Goal: Task Accomplishment & Management: Use online tool/utility

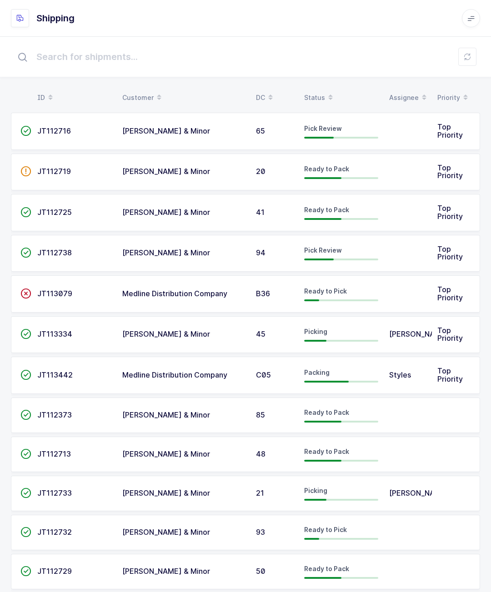
click at [85, 283] on td "JT113079" at bounding box center [74, 293] width 85 height 37
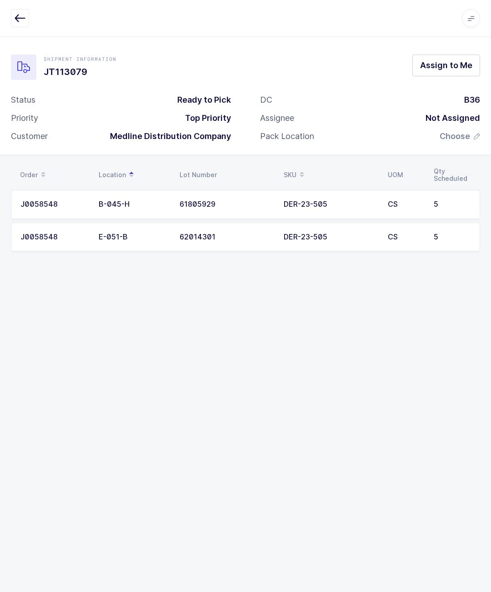
scroll to position [40, 0]
click at [26, 17] on button "button" at bounding box center [20, 18] width 18 height 18
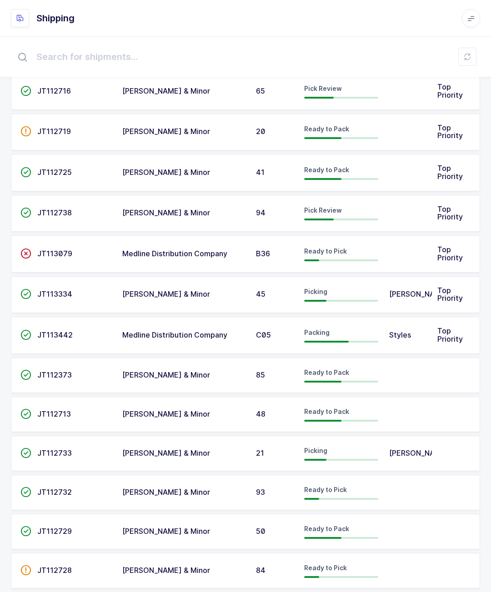
click at [94, 251] on div "JT113079" at bounding box center [74, 254] width 74 height 8
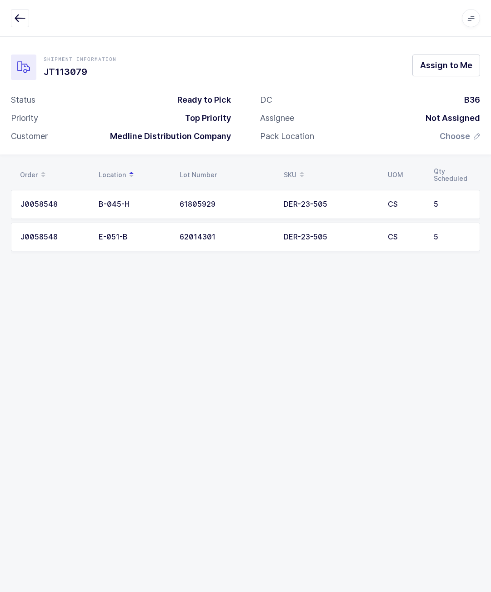
click at [447, 68] on span "Assign to Me" at bounding box center [446, 65] width 52 height 11
click at [488, 251] on div "Order Location Lot Number SKU UOM Qty Scheduled J0058548 B-045-H 61805929 DER-2…" at bounding box center [245, 214] width 491 height 119
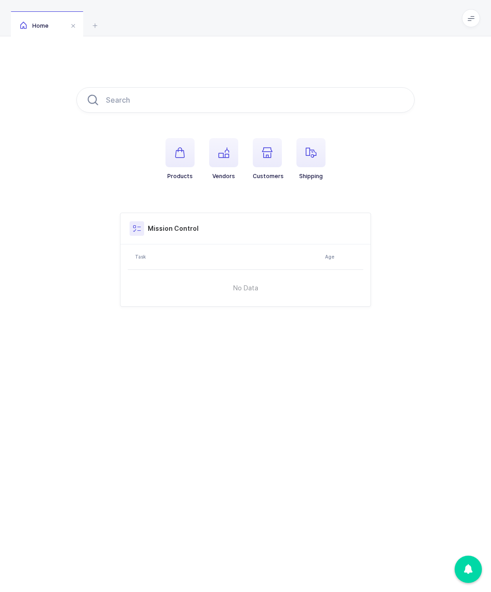
click at [469, 16] on icon at bounding box center [470, 18] width 7 height 7
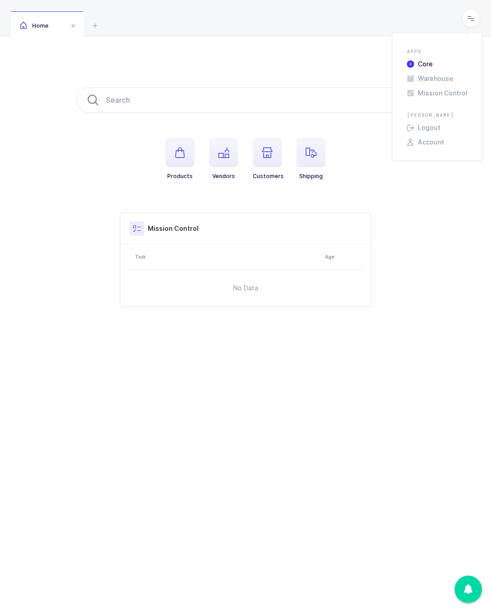
click at [471, 16] on icon at bounding box center [470, 18] width 7 height 7
click at [475, 15] on span at bounding box center [471, 18] width 18 height 18
click at [432, 75] on li "Warehouse" at bounding box center [437, 78] width 68 height 7
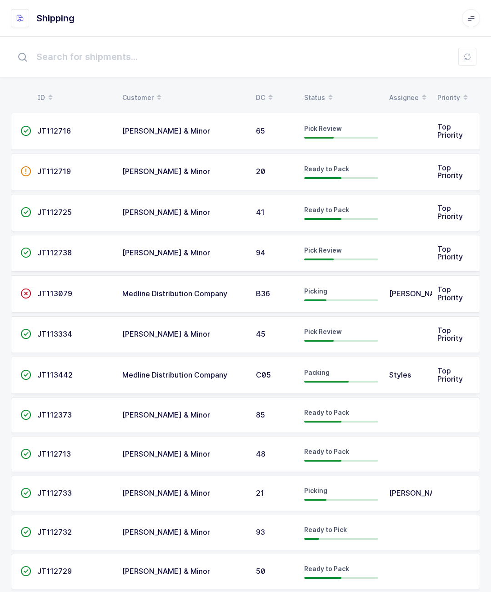
click at [105, 206] on td "JT112725" at bounding box center [74, 212] width 85 height 37
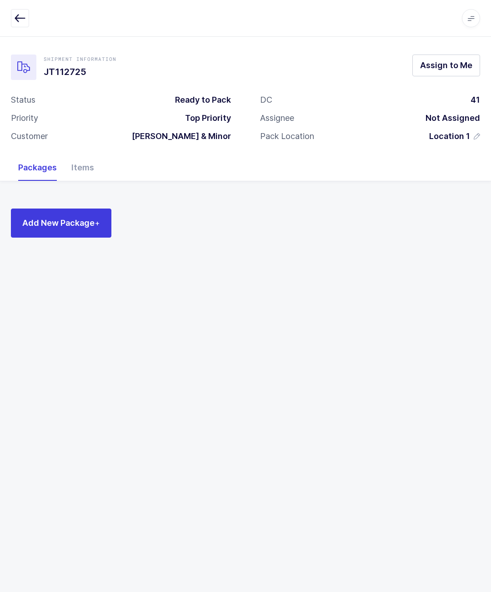
click at [450, 72] on button "Assign to Me" at bounding box center [446, 66] width 68 height 22
click at [80, 210] on button "Add New Package +" at bounding box center [61, 223] width 100 height 29
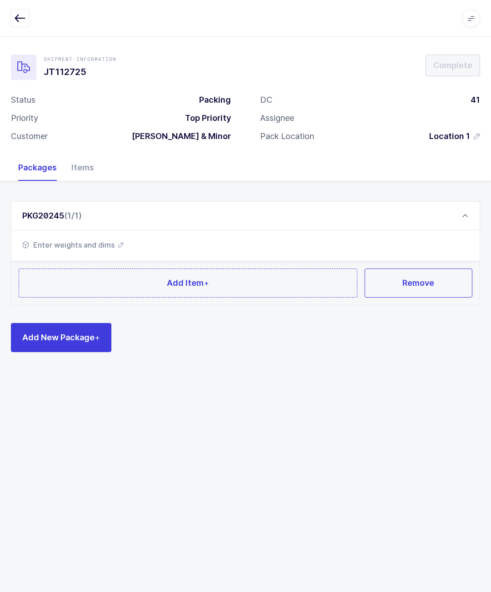
click at [216, 278] on button "Add Item +" at bounding box center [188, 283] width 339 height 29
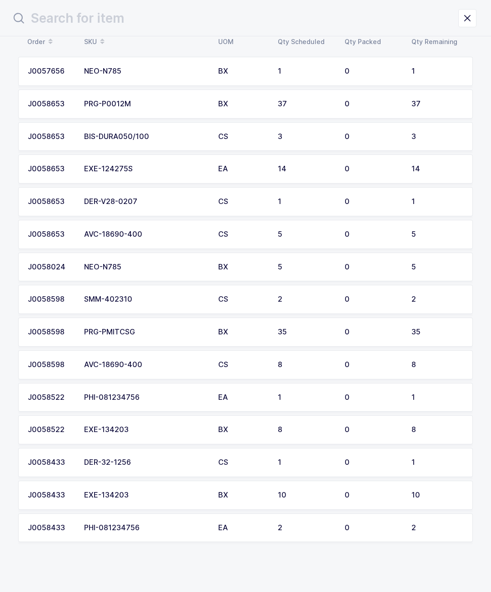
scroll to position [42, 0]
click at [316, 296] on div "2" at bounding box center [306, 300] width 56 height 8
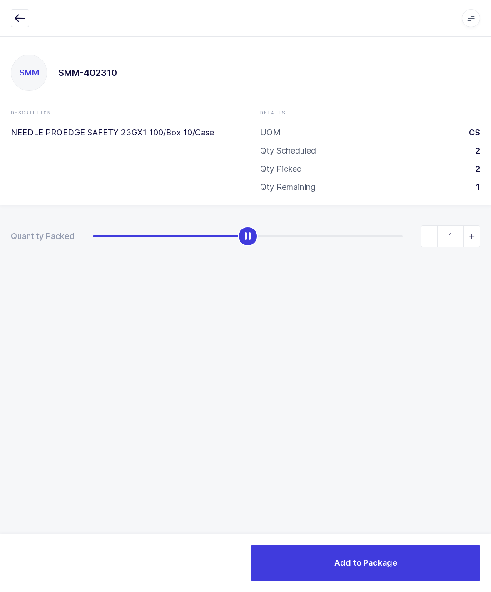
type input "2"
click at [372, 564] on span "Add to Package" at bounding box center [365, 562] width 63 height 11
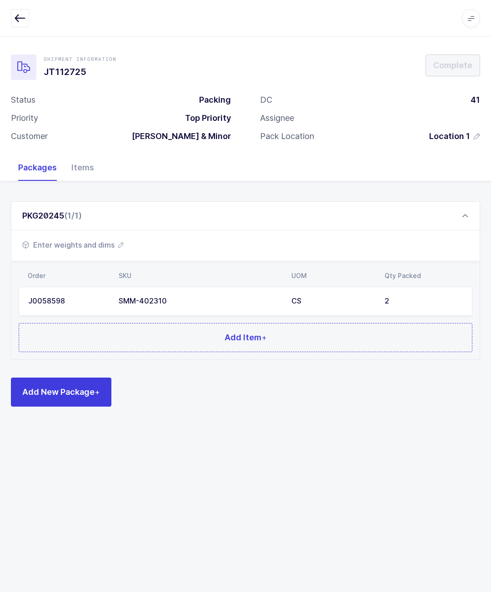
click at [61, 395] on span "Add New Package +" at bounding box center [61, 391] width 78 height 11
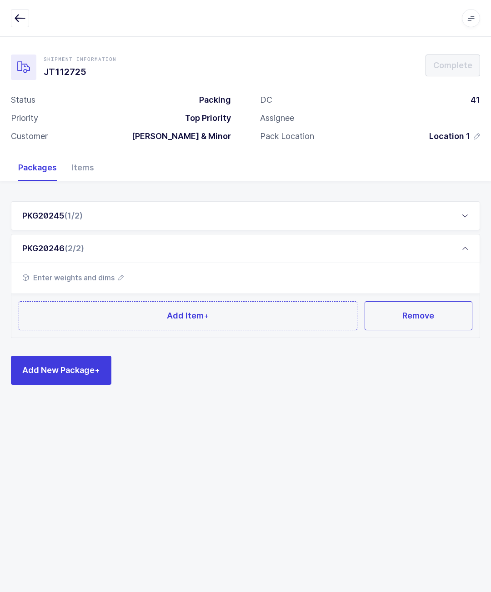
click at [431, 326] on button "Remove" at bounding box center [419, 315] width 108 height 29
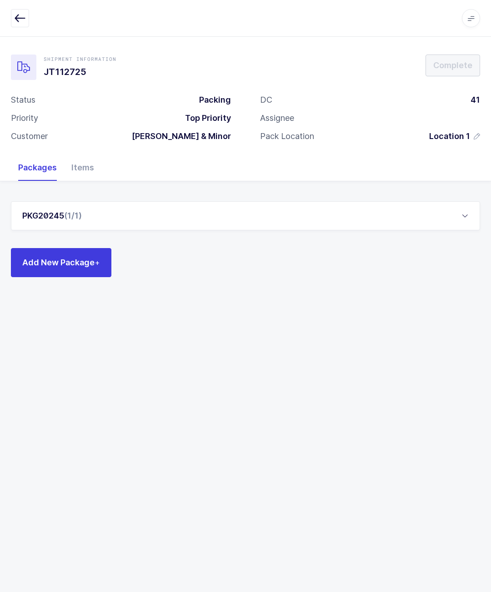
click at [212, 210] on div "PKG20245 (1/1)" at bounding box center [245, 215] width 469 height 29
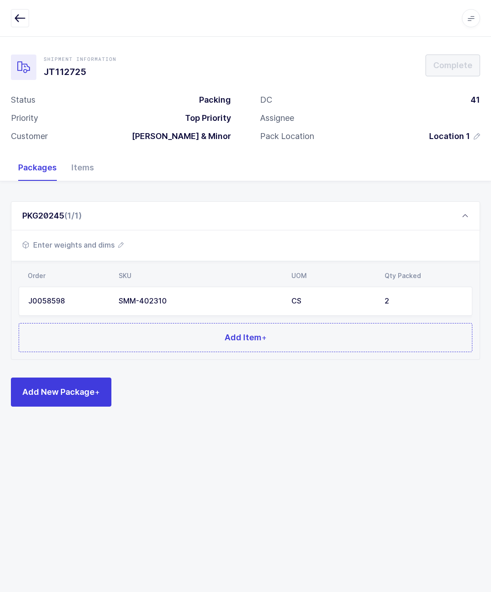
click at [182, 338] on button "Add Item +" at bounding box center [246, 337] width 454 height 29
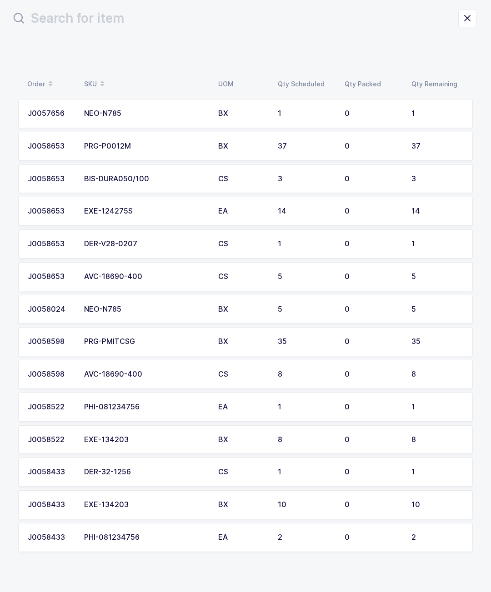
click at [376, 428] on td "0" at bounding box center [372, 440] width 67 height 29
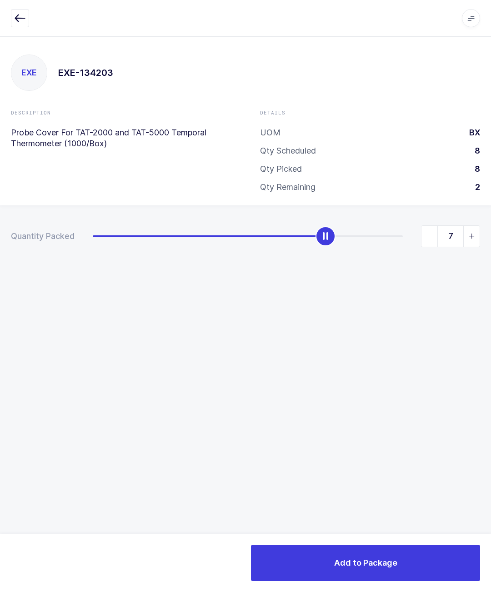
type input "8"
click at [411, 542] on div "Add to Package" at bounding box center [245, 563] width 491 height 58
click at [339, 567] on span "Add to Package" at bounding box center [365, 562] width 63 height 11
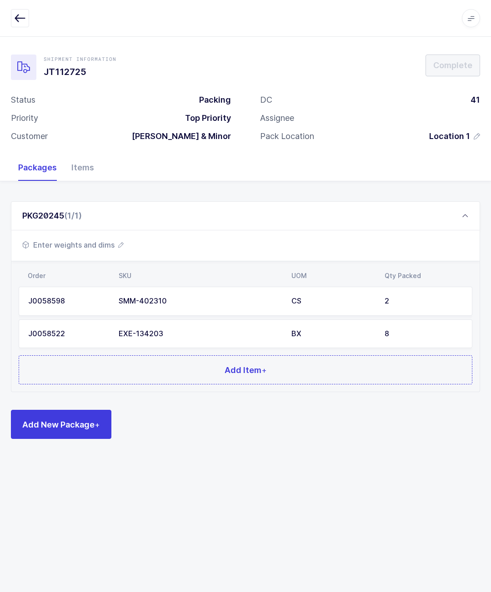
scroll to position [40, 0]
click at [239, 356] on button "Add Item +" at bounding box center [246, 370] width 454 height 29
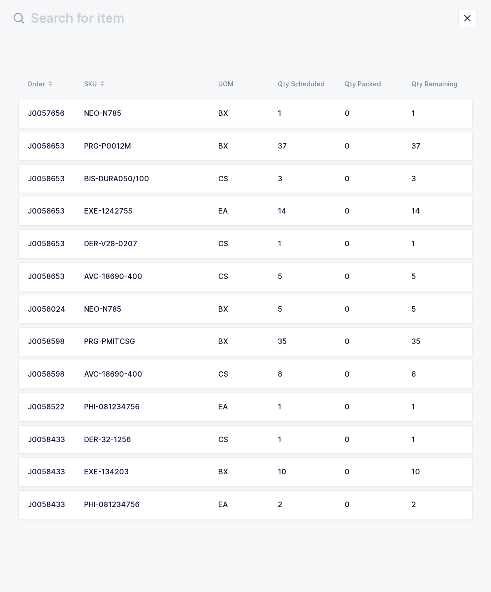
click at [200, 403] on div "PHI-081234756" at bounding box center [145, 407] width 123 height 8
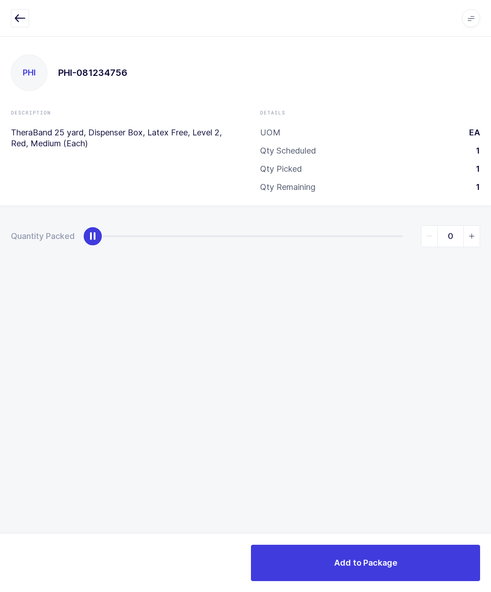
type input "1"
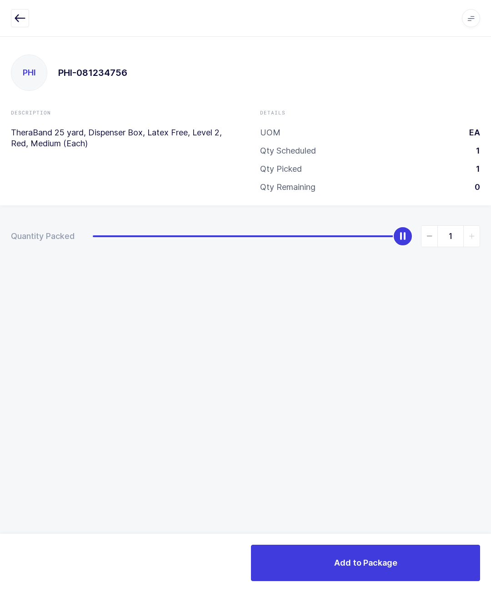
click at [400, 556] on button "Add to Package" at bounding box center [365, 563] width 229 height 36
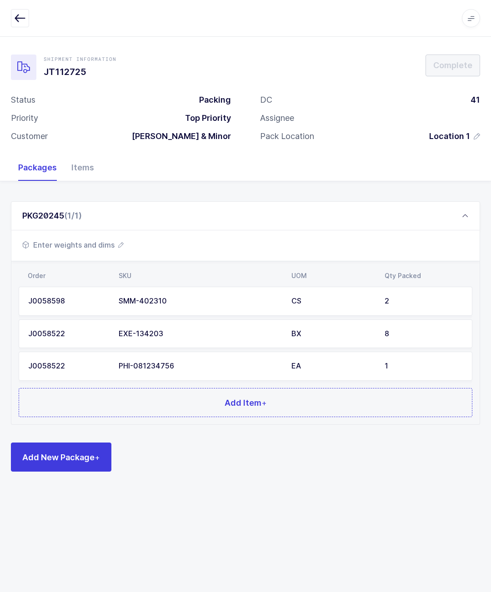
click at [213, 407] on button "Add Item +" at bounding box center [246, 402] width 454 height 29
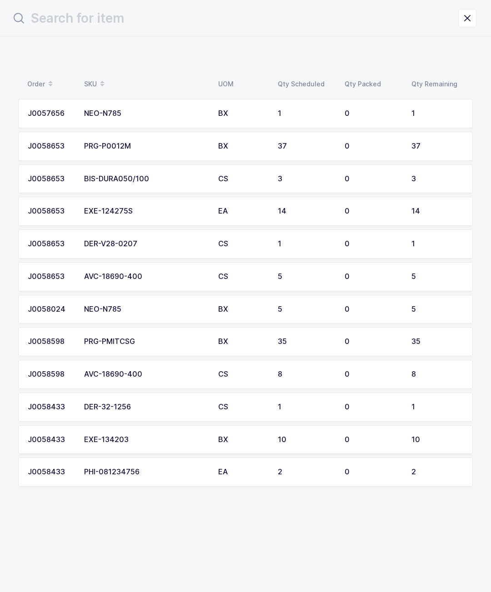
click at [365, 468] on div "0" at bounding box center [373, 472] width 56 height 8
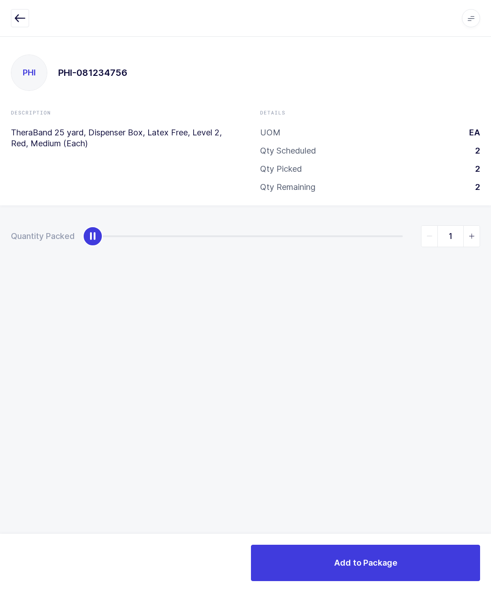
type input "2"
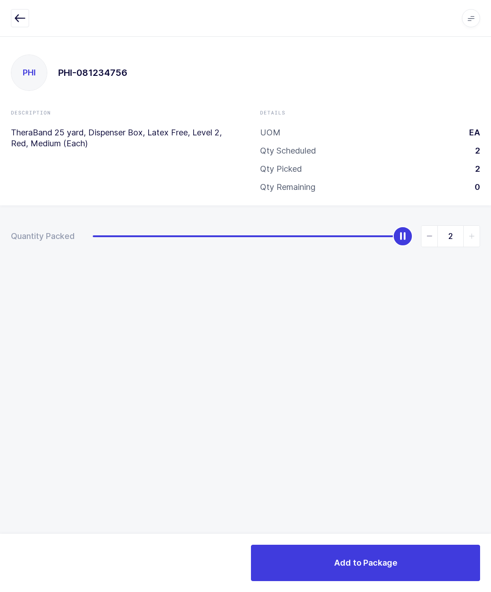
click at [404, 548] on button "Add to Package" at bounding box center [365, 563] width 229 height 36
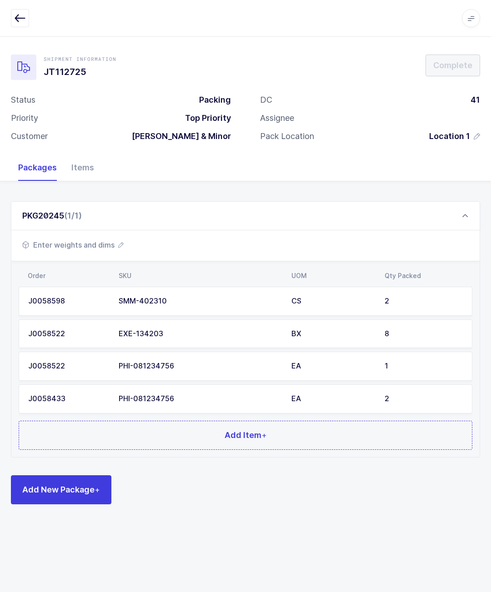
click at [243, 441] on button "Add Item +" at bounding box center [246, 435] width 454 height 29
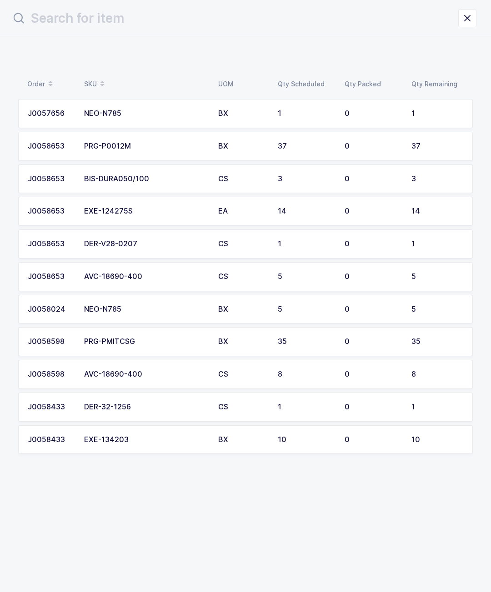
click at [63, 240] on div "J0058653" at bounding box center [50, 244] width 45 height 8
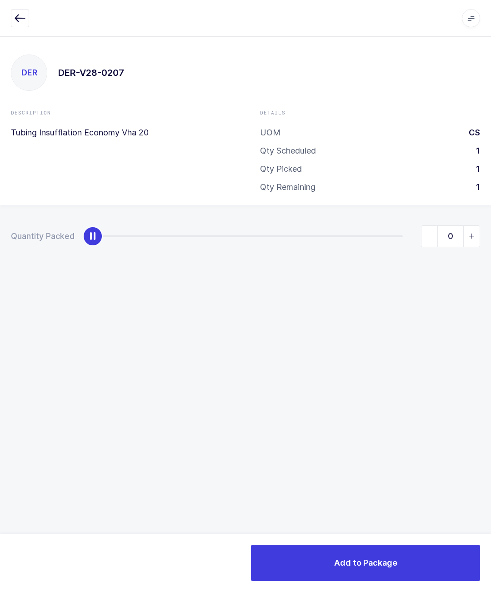
type input "1"
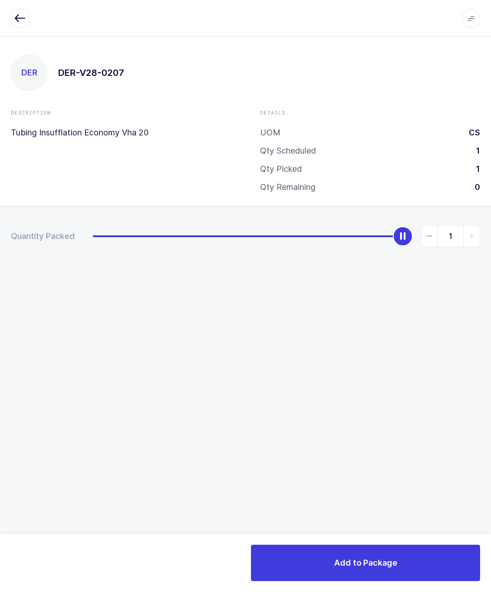
click at [362, 564] on span "Add to Package" at bounding box center [365, 562] width 63 height 11
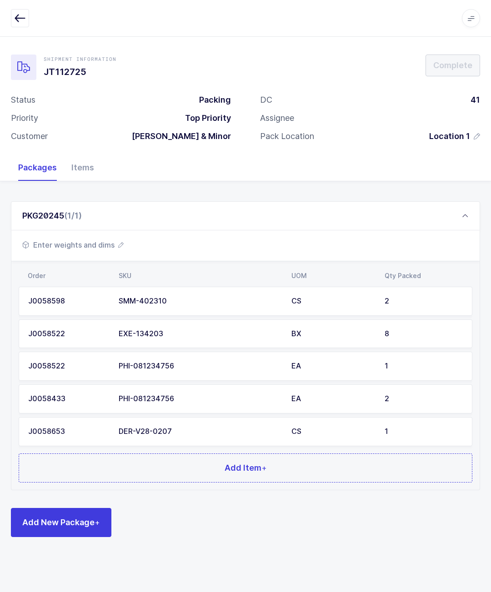
click at [310, 475] on button "Add Item +" at bounding box center [246, 468] width 454 height 29
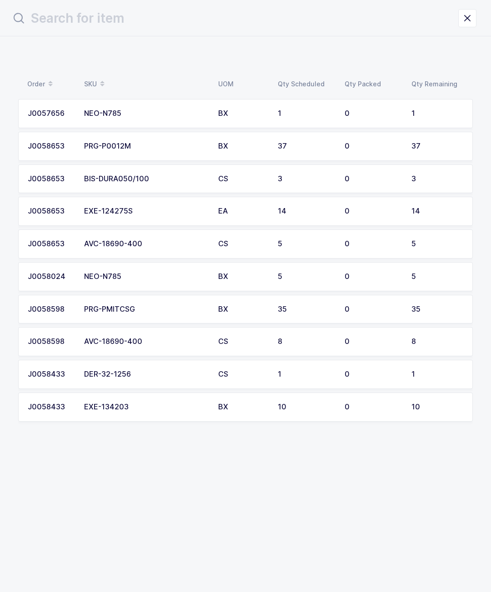
click at [265, 245] on div "CS" at bounding box center [242, 244] width 49 height 8
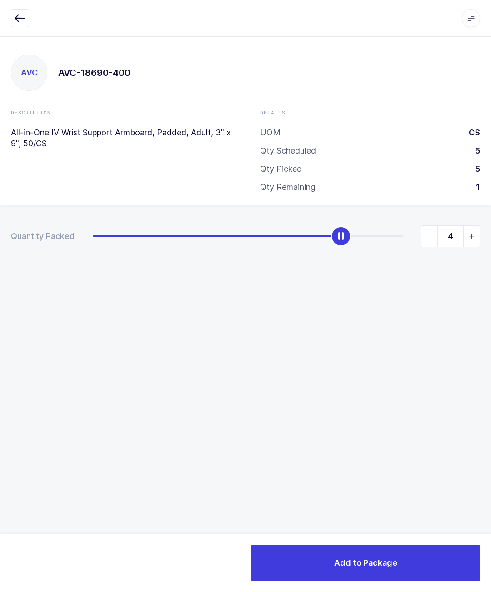
type input "5"
click at [390, 572] on button "Add to Package" at bounding box center [365, 563] width 229 height 36
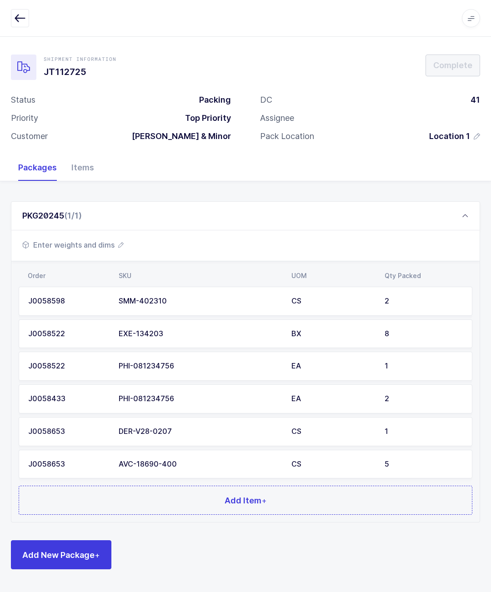
click at [294, 498] on button "Add Item +" at bounding box center [246, 500] width 454 height 29
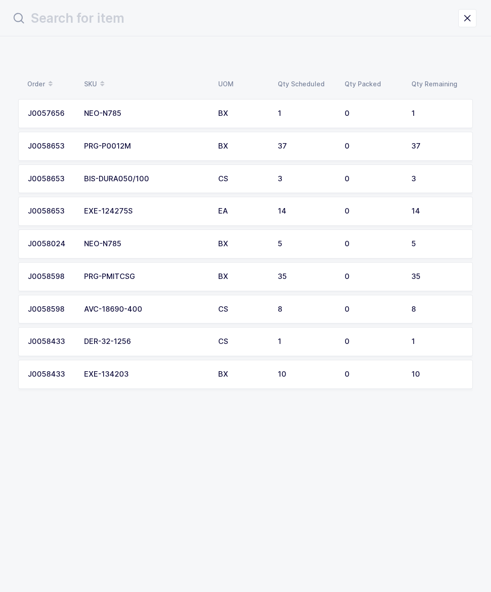
click at [213, 369] on td "BX" at bounding box center [243, 374] width 60 height 29
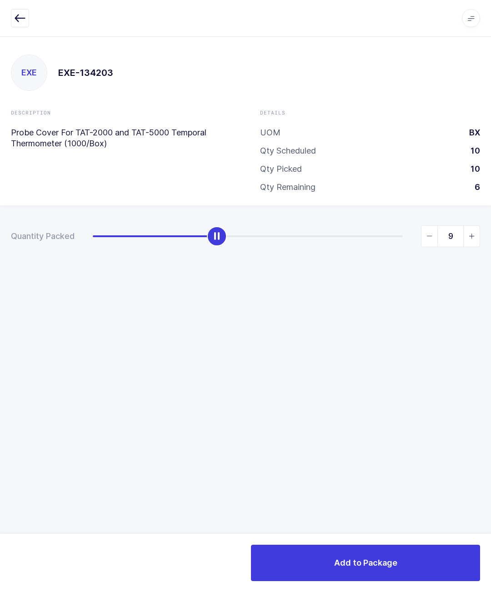
type input "10"
click at [382, 551] on button "Add to Package" at bounding box center [365, 563] width 229 height 36
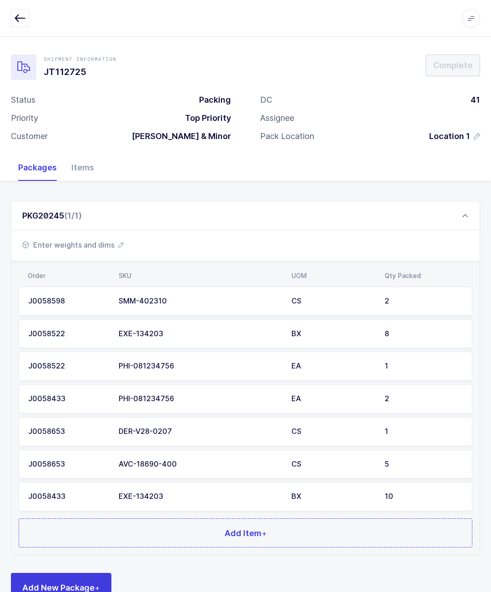
click at [277, 530] on button "Add Item +" at bounding box center [246, 533] width 454 height 29
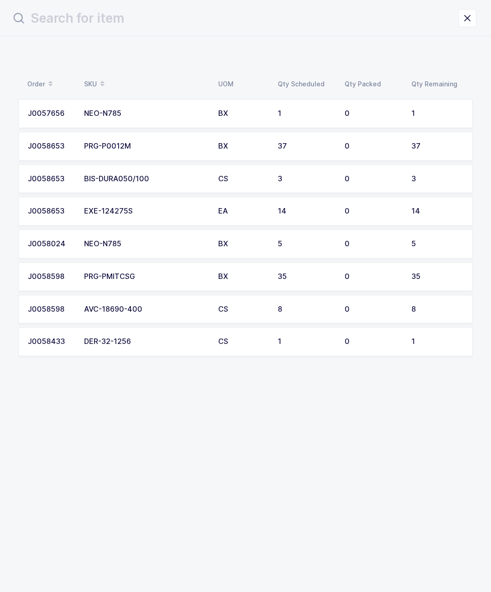
click at [474, 25] on button "close drawer" at bounding box center [467, 18] width 18 height 18
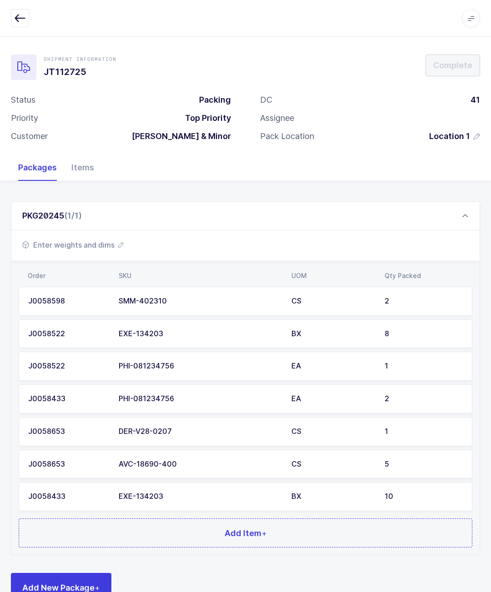
click at [269, 529] on button "Add Item +" at bounding box center [246, 533] width 454 height 29
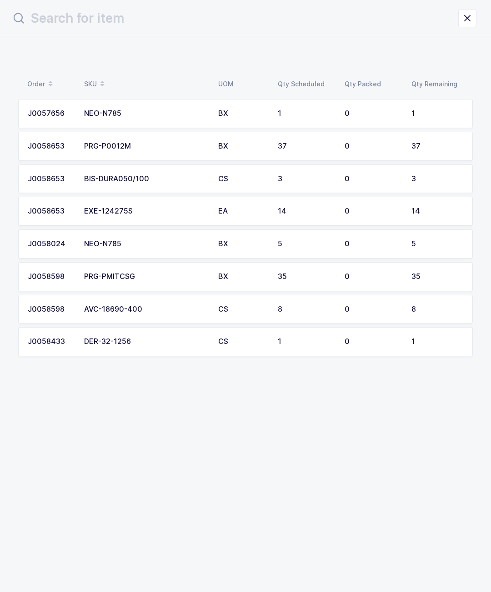
click at [310, 335] on td "1" at bounding box center [305, 341] width 67 height 29
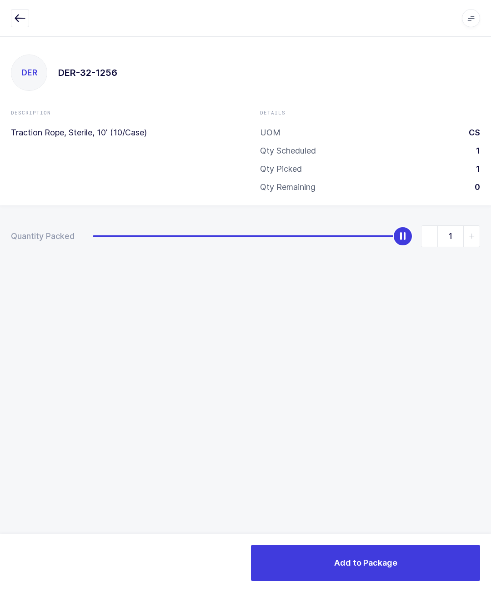
type input "0"
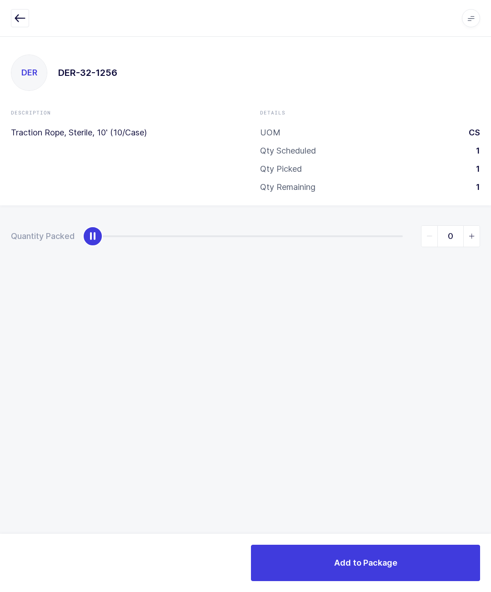
click at [8, 8] on div "Apps Core Warehouse Admin Mission Control Purchasing Glenn R. Logout Account Gl…" at bounding box center [245, 18] width 491 height 37
click at [16, 25] on button "button" at bounding box center [20, 18] width 18 height 18
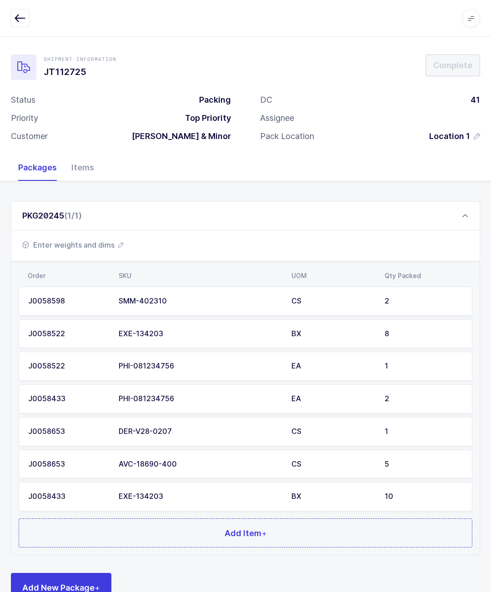
click at [285, 536] on button "Add Item +" at bounding box center [246, 533] width 454 height 29
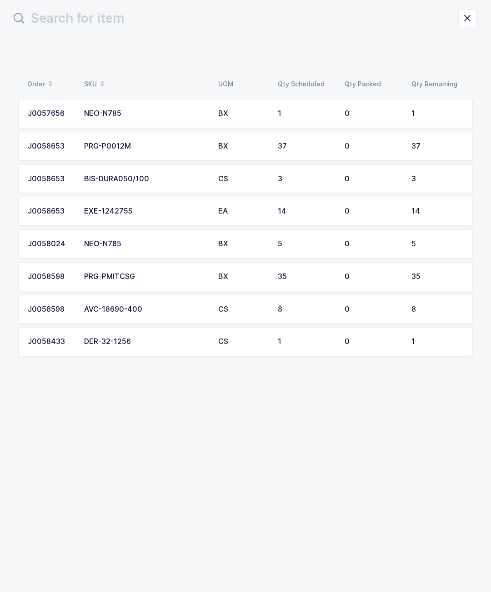
click at [401, 341] on td "0" at bounding box center [372, 341] width 67 height 29
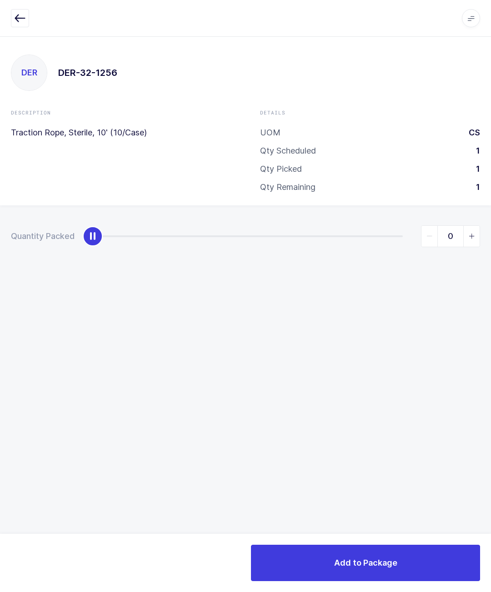
type input "1"
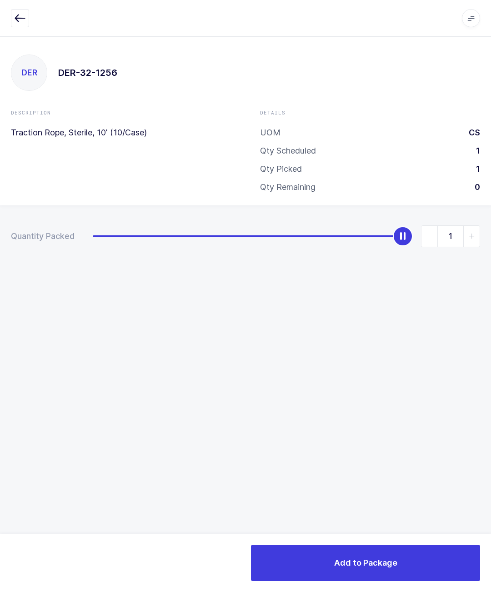
click at [381, 550] on button "Add to Package" at bounding box center [365, 563] width 229 height 36
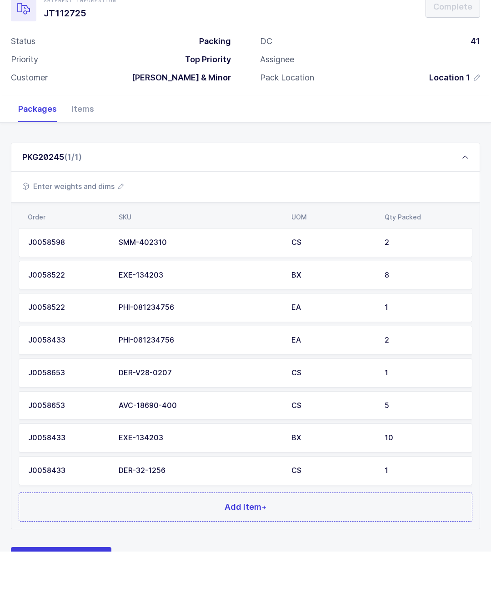
scroll to position [17, 0]
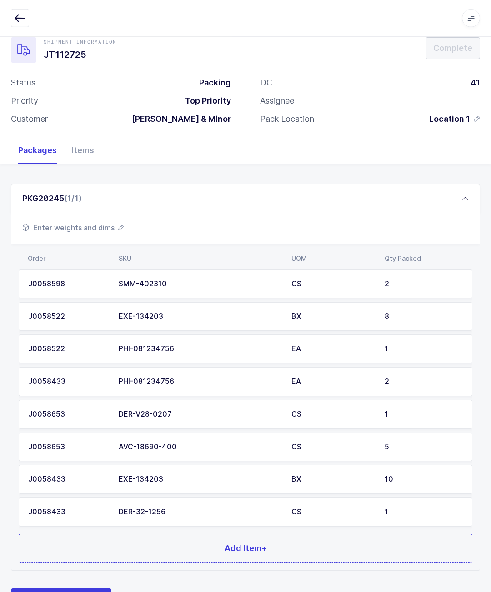
click at [269, 555] on button "Add Item +" at bounding box center [246, 548] width 454 height 29
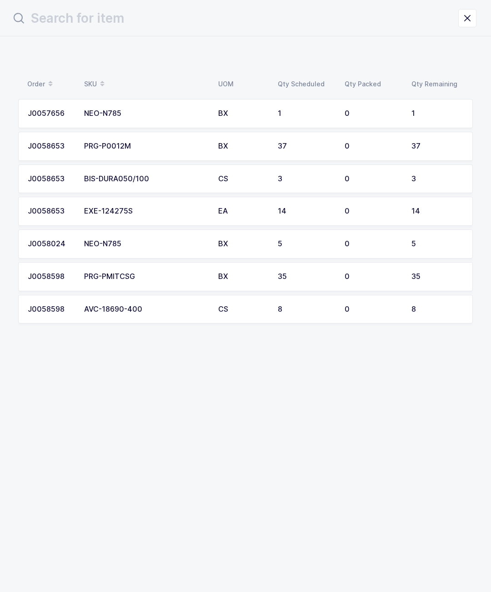
click at [96, 312] on td "AVC-18690-400" at bounding box center [146, 309] width 134 height 29
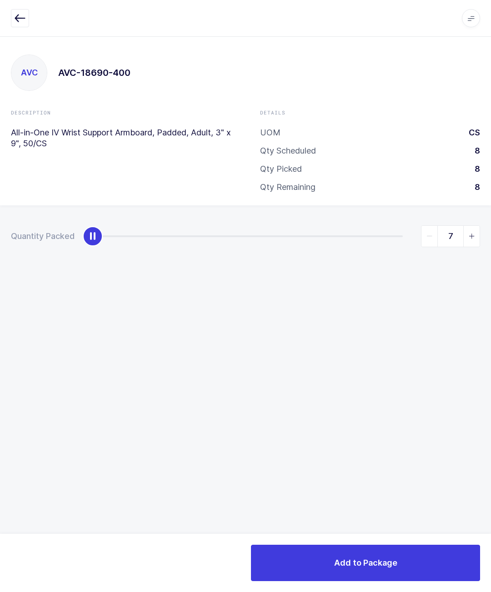
type input "8"
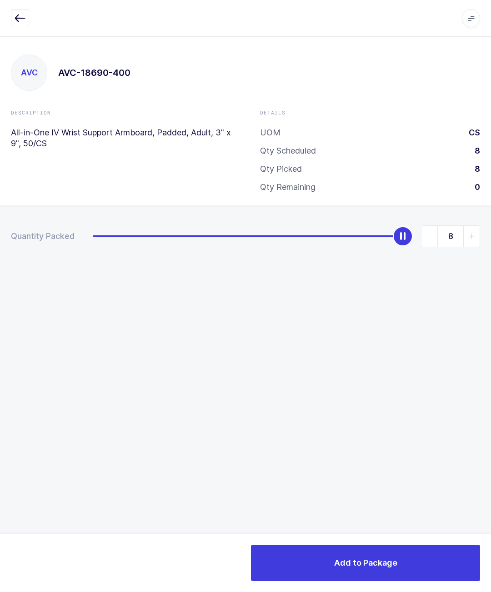
click at [387, 541] on div "Add to Package" at bounding box center [245, 563] width 491 height 58
click at [394, 561] on span "Add to Package" at bounding box center [365, 562] width 63 height 11
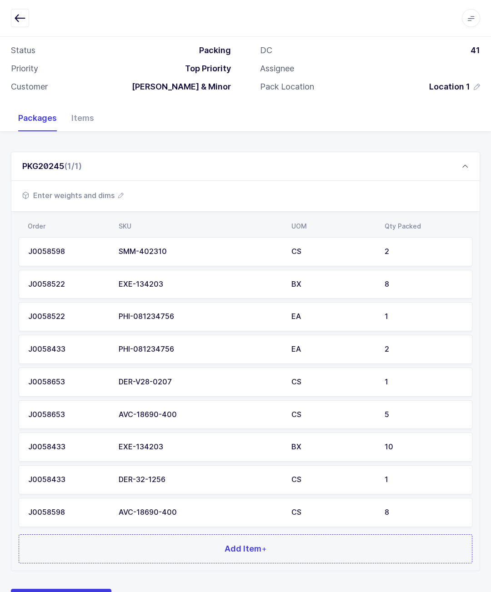
scroll to position [50, 0]
click at [250, 544] on span "Add Item +" at bounding box center [246, 548] width 42 height 11
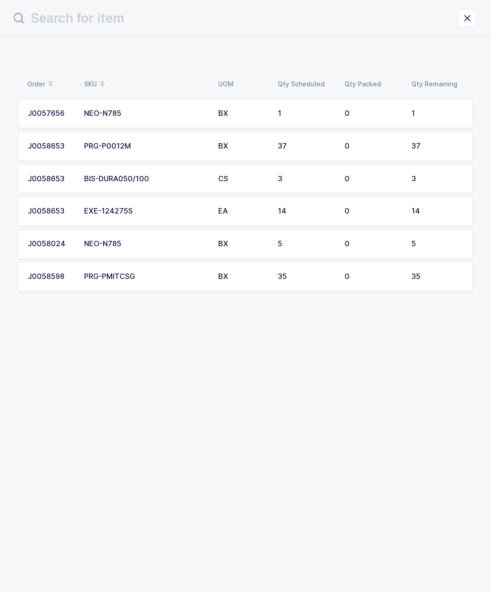
scroll to position [0, 0]
click at [436, 551] on section "Order SKU UOM Qty Scheduled Qty Packed Qty Remaining J0057656 NEO-N785 BX 1 0 1…" at bounding box center [245, 314] width 491 height 556
click at [444, 273] on div "35" at bounding box center [437, 277] width 52 height 8
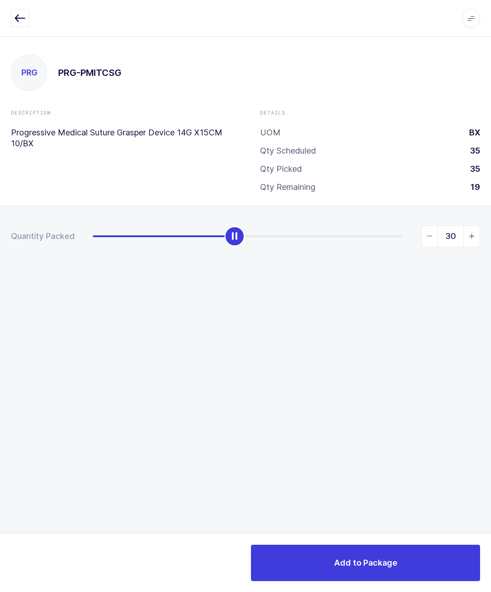
type input "35"
click at [382, 530] on div "PRG PRG-PMITCSG Description Progressive Medical Suture Grasper Device 14G X15CM…" at bounding box center [245, 314] width 491 height 556
click at [415, 557] on button "Add to Package" at bounding box center [365, 563] width 229 height 36
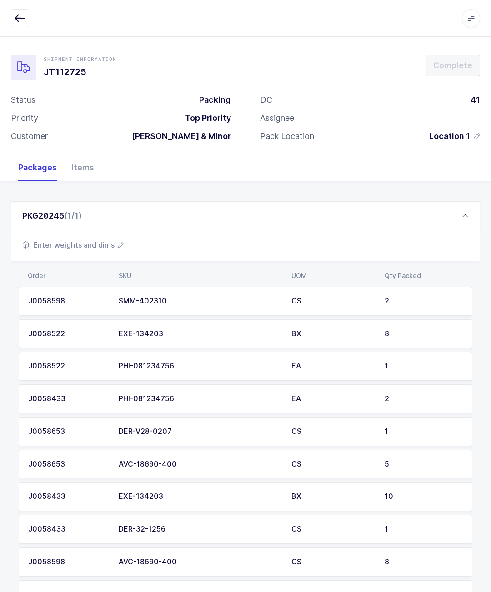
scroll to position [122, 0]
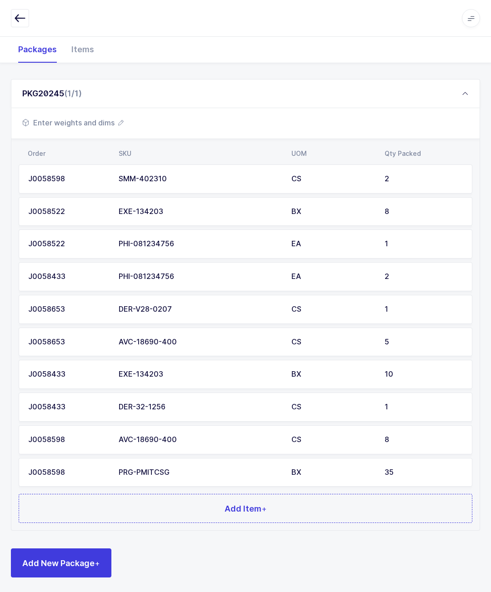
click at [313, 511] on button "Add Item +" at bounding box center [246, 508] width 454 height 29
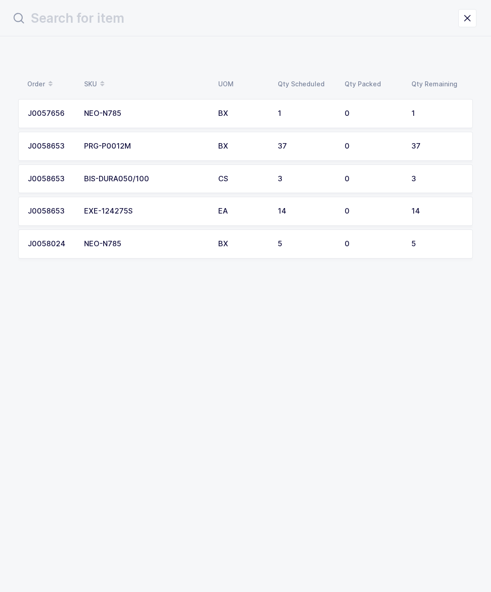
click at [103, 245] on div "NEO-N785" at bounding box center [145, 244] width 123 height 8
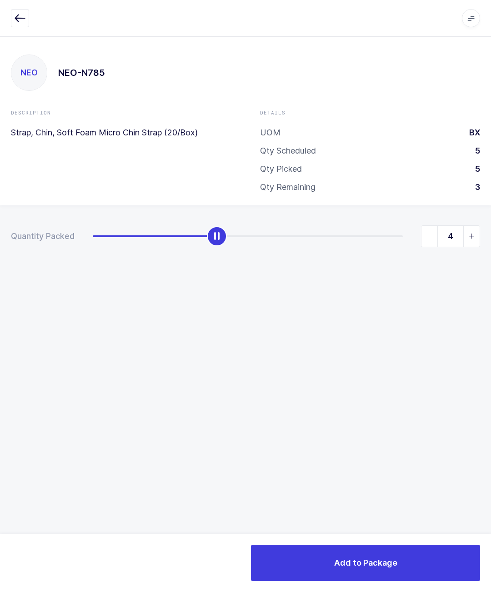
type input "5"
click at [426, 262] on div "Quantity Packed 5" at bounding box center [245, 267] width 491 height 125
click at [382, 580] on button "Add to Package" at bounding box center [365, 563] width 229 height 36
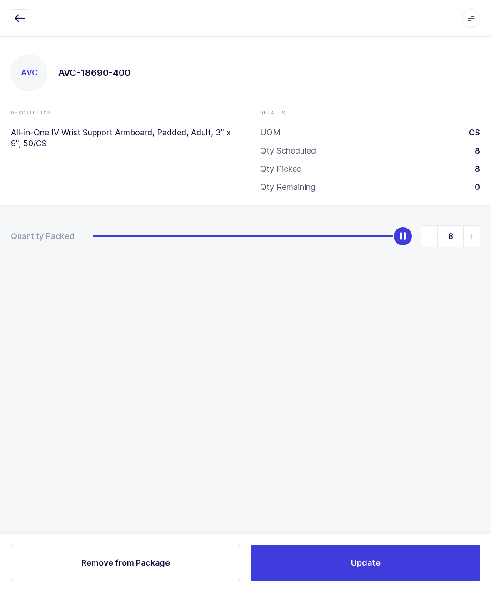
click at [27, 11] on button "button" at bounding box center [20, 18] width 18 height 18
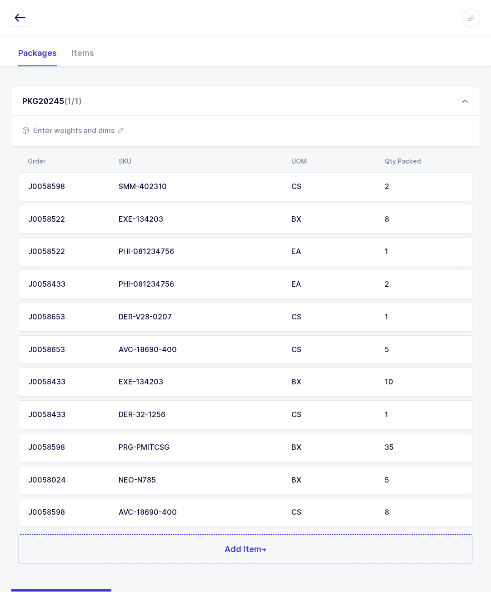
scroll to position [114, 0]
click at [368, 543] on button "Add Item +" at bounding box center [246, 549] width 454 height 29
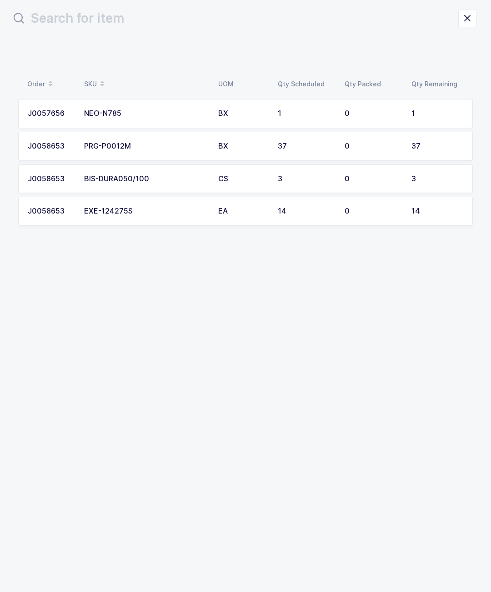
scroll to position [0, 0]
click at [136, 216] on td "EXE-124275S" at bounding box center [146, 211] width 134 height 29
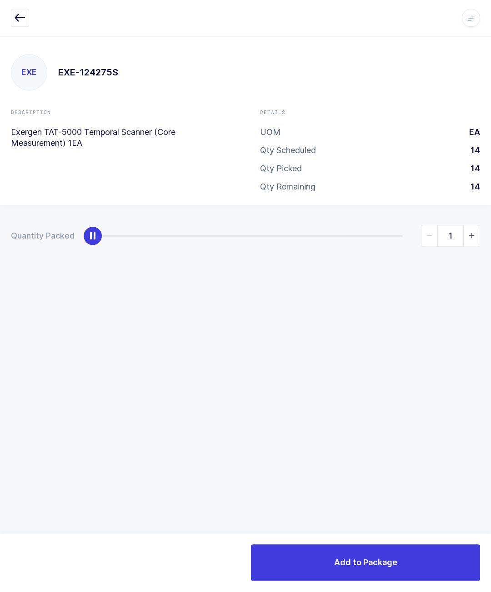
scroll to position [8, 0]
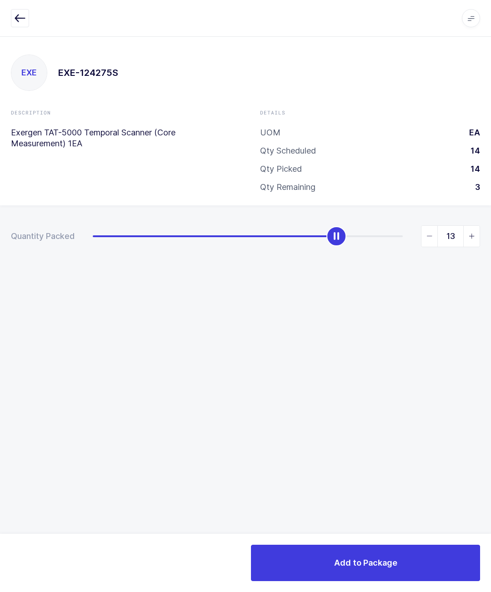
type input "14"
click at [384, 568] on span "Add to Package" at bounding box center [365, 562] width 63 height 11
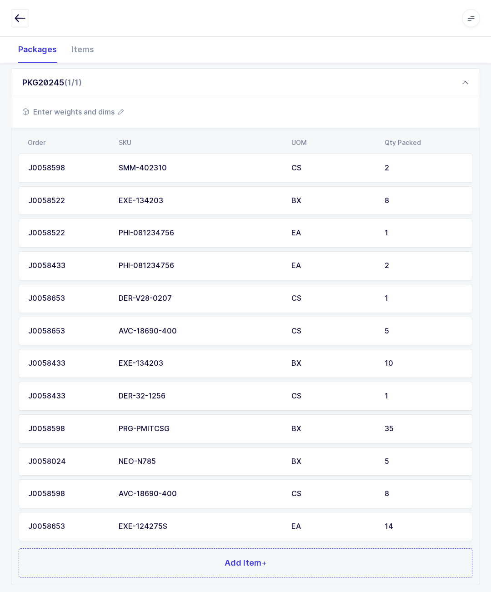
scroll to position [146, 0]
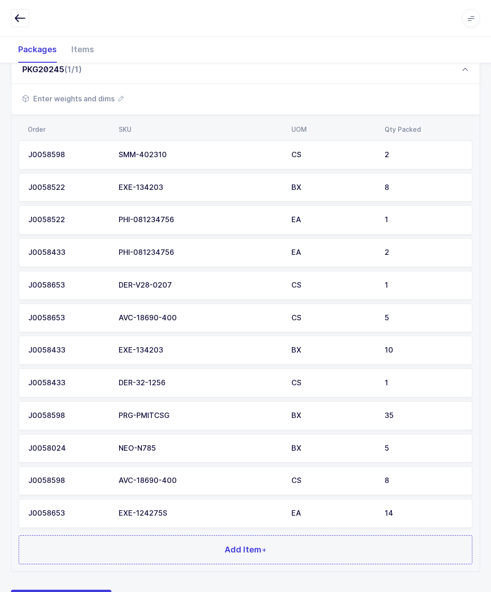
click at [213, 543] on button "Add Item +" at bounding box center [246, 550] width 454 height 29
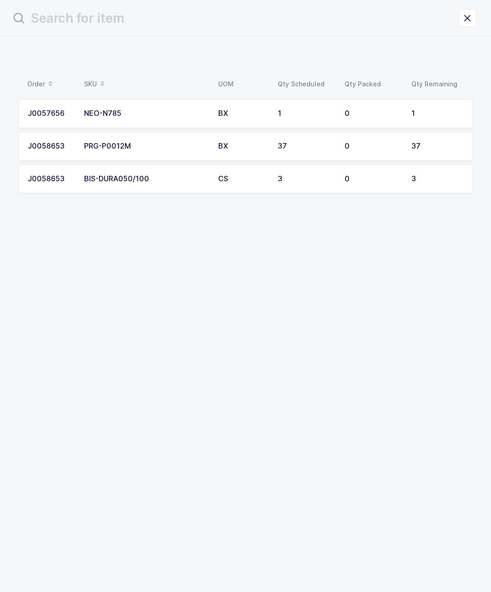
click at [146, 105] on td "NEO-N785" at bounding box center [146, 113] width 134 height 29
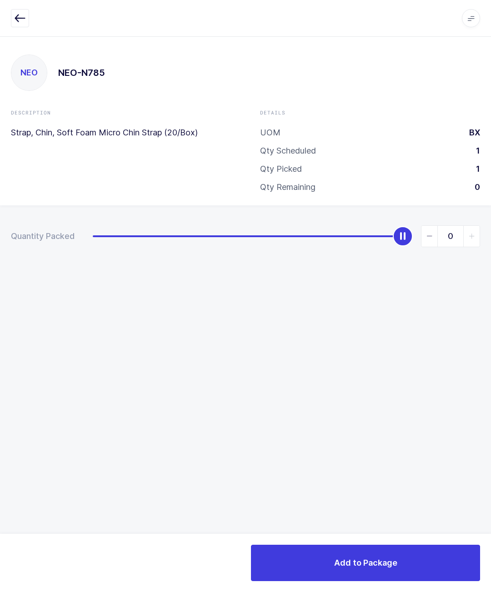
type input "1"
click at [314, 567] on button "Add to Package" at bounding box center [365, 563] width 229 height 36
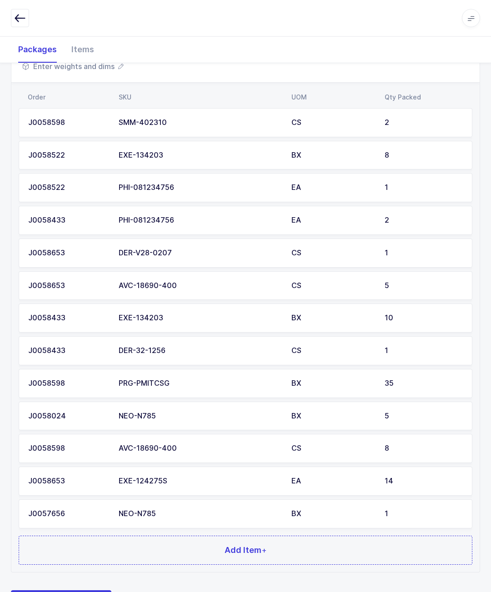
scroll to position [179, 0]
click at [254, 545] on span "Add Item +" at bounding box center [246, 550] width 42 height 11
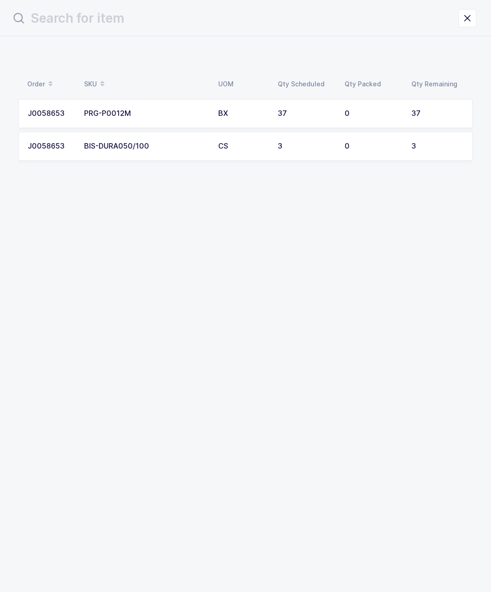
click at [216, 117] on td "BX" at bounding box center [243, 113] width 60 height 29
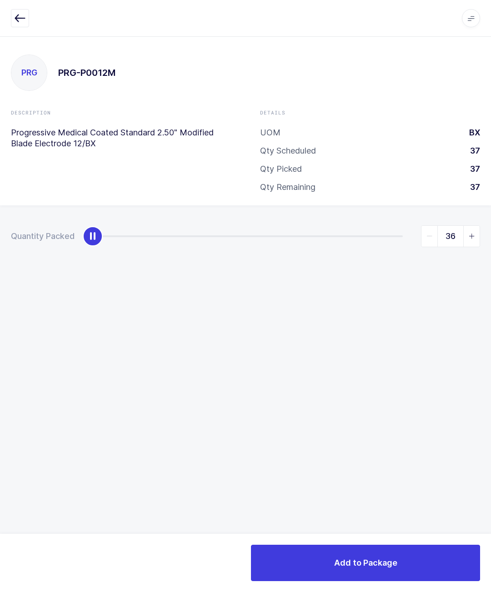
type input "37"
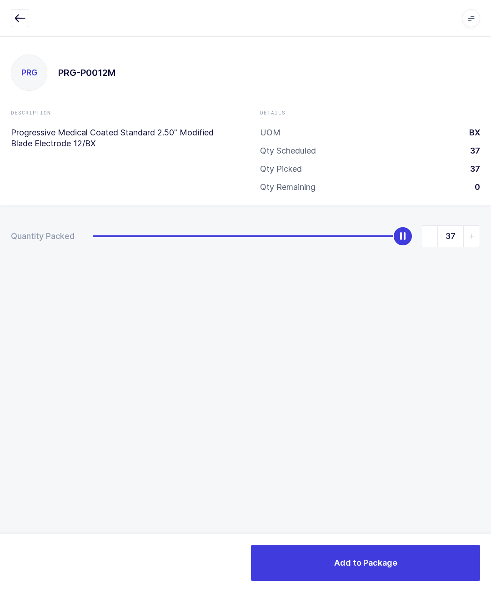
click at [389, 529] on div "PRG PRG-P0012M Description Progressive Medical Coated Standard 2.50" Modified B…" at bounding box center [245, 314] width 491 height 556
click at [390, 565] on span "Add to Package" at bounding box center [365, 562] width 63 height 11
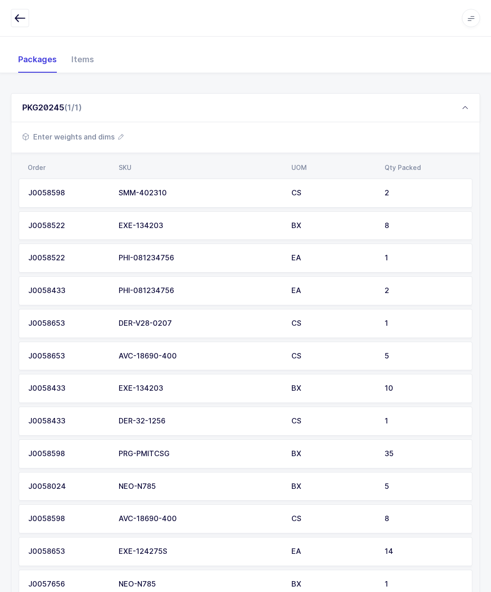
scroll to position [211, 0]
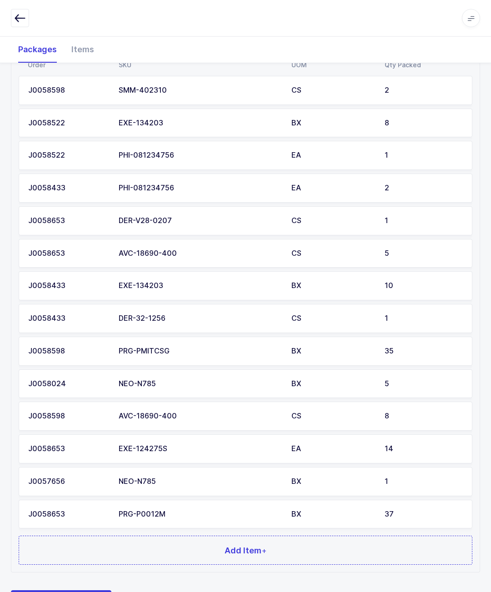
click at [120, 539] on button "Add Item +" at bounding box center [246, 550] width 454 height 29
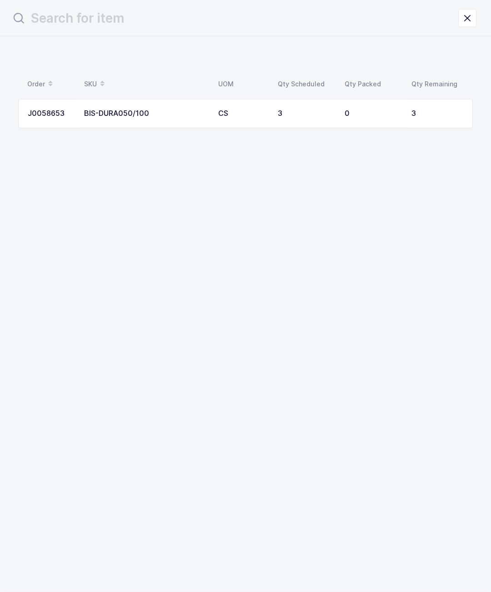
scroll to position [0, 0]
click at [371, 114] on div "0" at bounding box center [373, 114] width 56 height 8
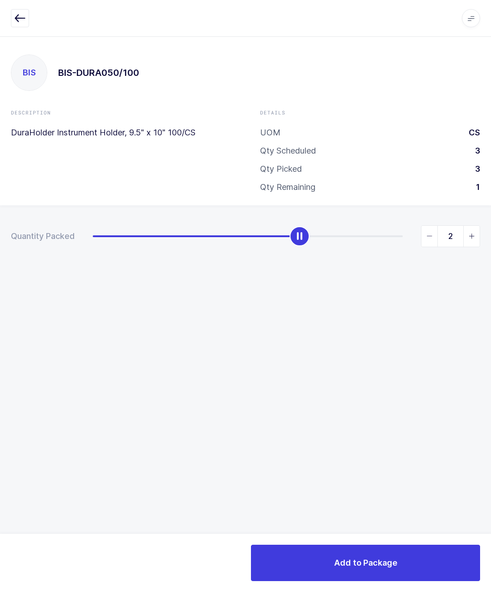
type input "3"
click at [397, 558] on button "Add to Package" at bounding box center [365, 563] width 229 height 36
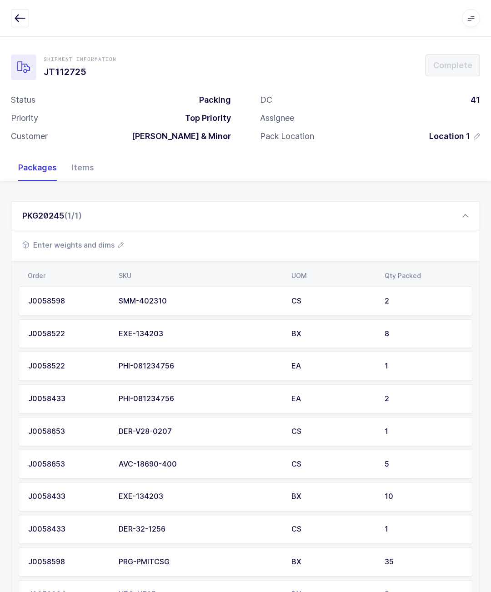
click at [76, 244] on span "Enter weights and dims" at bounding box center [72, 245] width 101 height 11
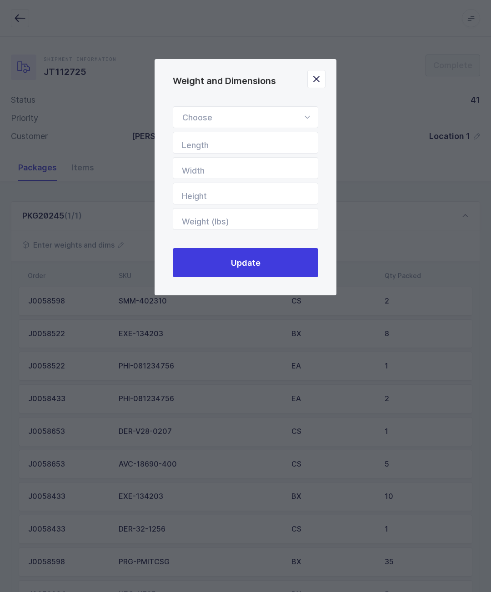
click at [296, 112] on div "Weight and Dimensions" at bounding box center [245, 117] width 145 height 22
click at [267, 151] on li "Standard Pallet" at bounding box center [245, 143] width 137 height 17
type input "Standard Pallet"
type input "48"
type input "40"
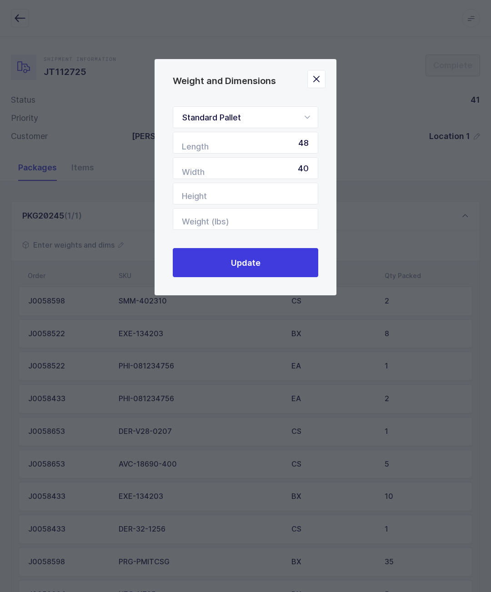
click at [282, 262] on button "Update" at bounding box center [245, 262] width 145 height 29
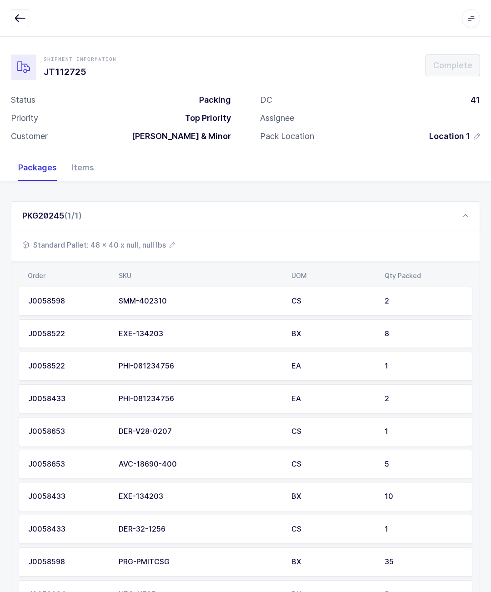
click at [429, 228] on div "PKG20245 (1/1)" at bounding box center [245, 215] width 469 height 29
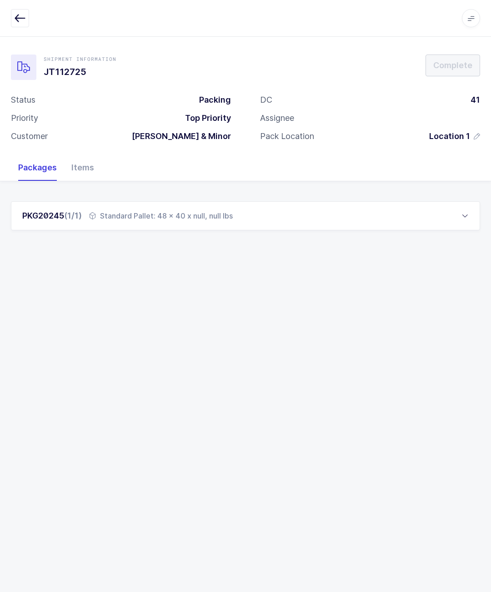
click at [371, 219] on div "PKG20245 (1/1) Standard Pallet: 48 x 40 x null, null lbs" at bounding box center [245, 215] width 469 height 29
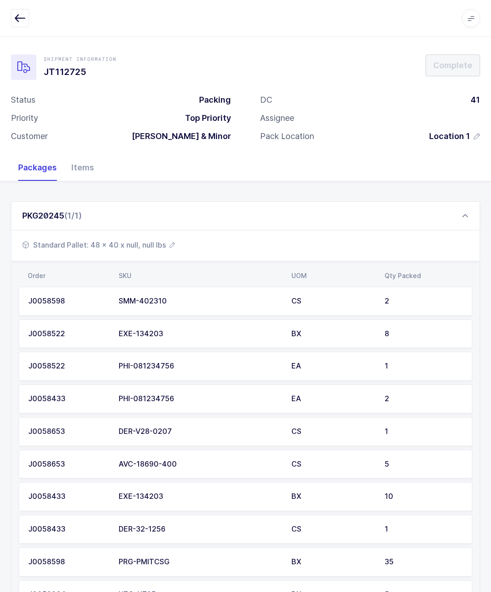
click at [170, 242] on icon "button" at bounding box center [172, 244] width 5 height 5
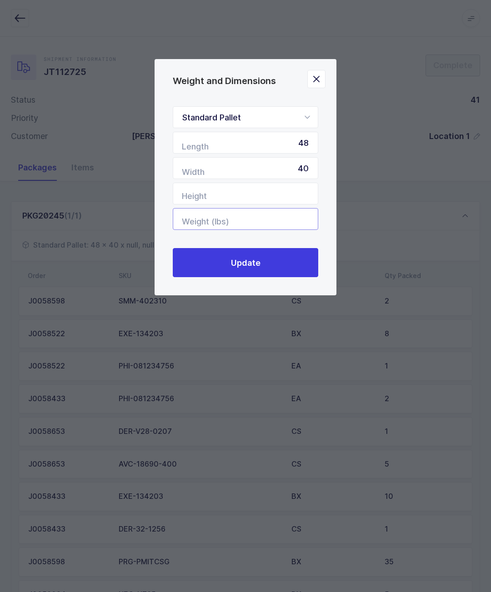
click at [297, 216] on input "Weight (lbs)" at bounding box center [245, 219] width 145 height 22
type input "244"
click at [299, 270] on button "Update" at bounding box center [245, 262] width 145 height 29
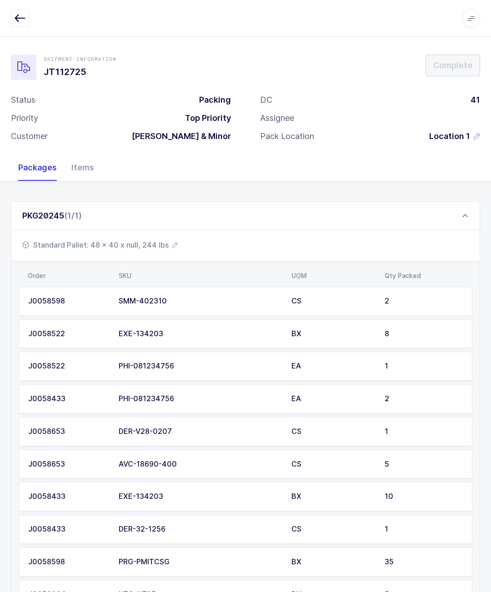
click at [462, 220] on div "PKG20245 (1/1)" at bounding box center [245, 215] width 469 height 29
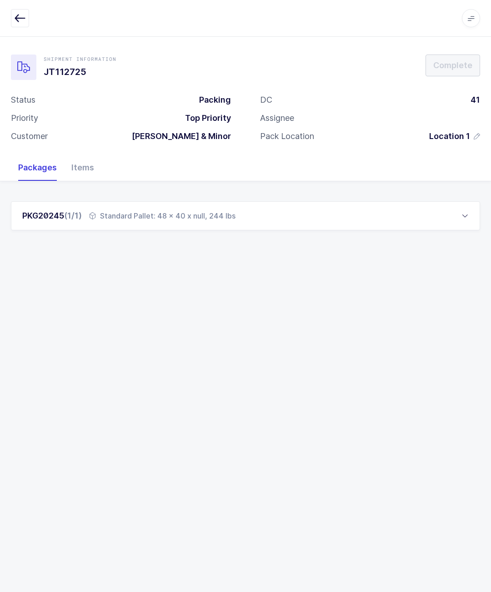
click at [192, 210] on div "Standard Pallet: 48 x 40 x null, 244 lbs" at bounding box center [162, 215] width 146 height 11
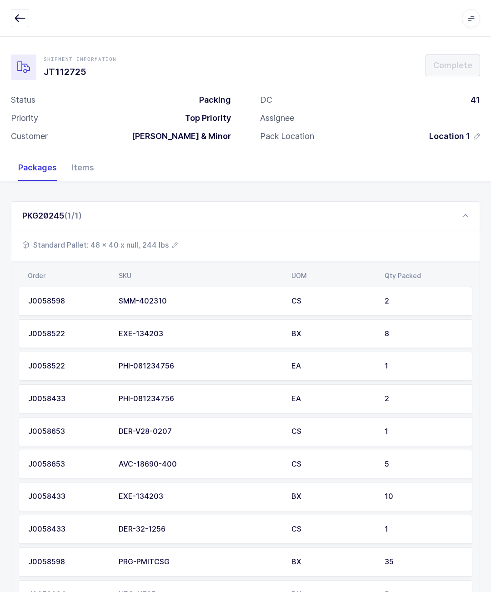
click at [145, 243] on span "Standard Pallet: 48 x 40 x null, 244 lbs" at bounding box center [99, 245] width 155 height 11
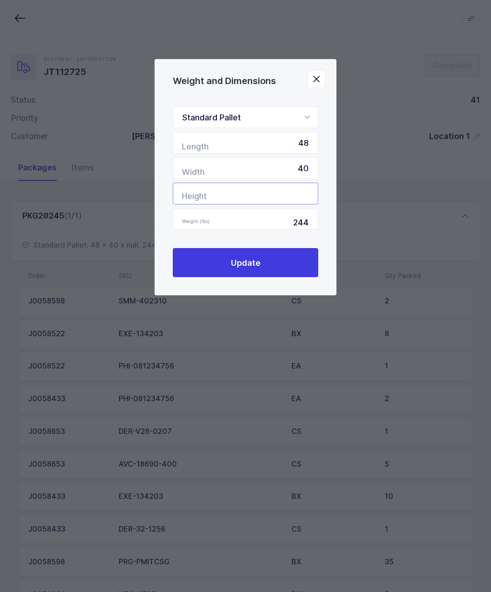
click at [282, 200] on input "Height" at bounding box center [245, 194] width 145 height 22
type input "47"
click at [283, 264] on button "Update" at bounding box center [245, 262] width 145 height 29
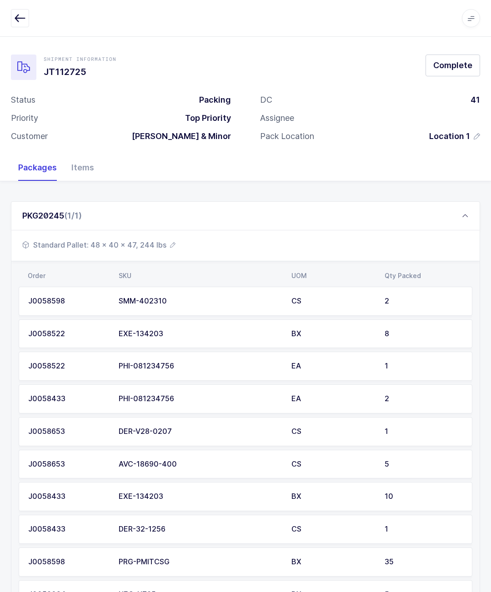
click at [454, 69] on span "Complete" at bounding box center [452, 65] width 39 height 11
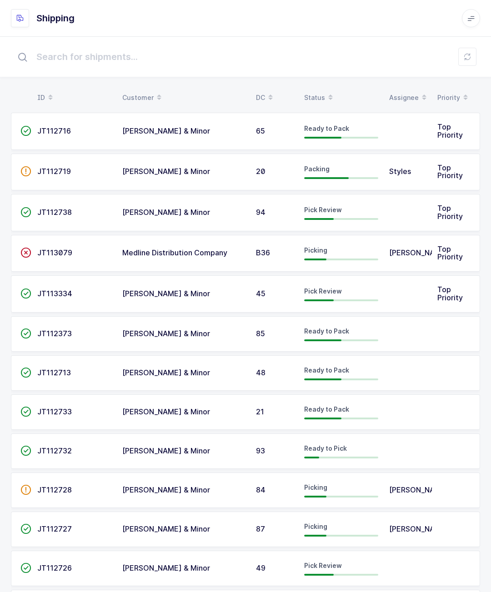
click at [386, 249] on td "[PERSON_NAME]" at bounding box center [408, 253] width 48 height 37
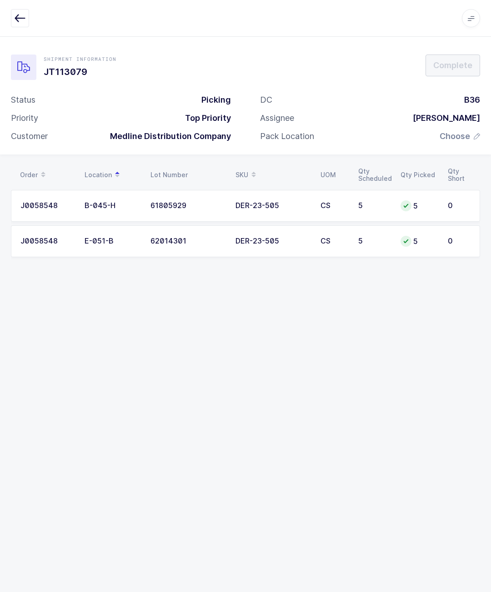
click at [26, 25] on button "button" at bounding box center [20, 18] width 18 height 18
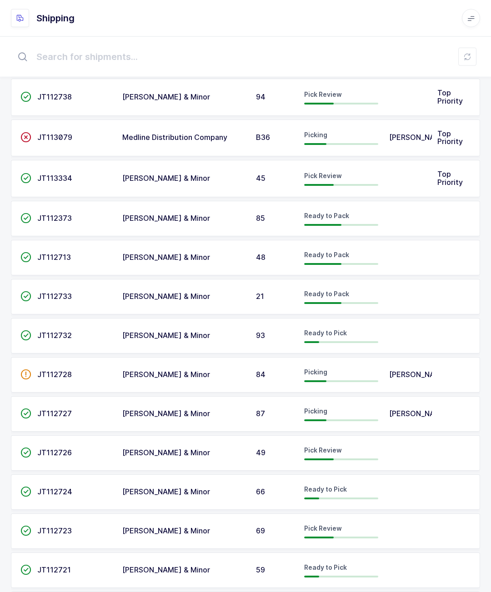
scroll to position [113, 0]
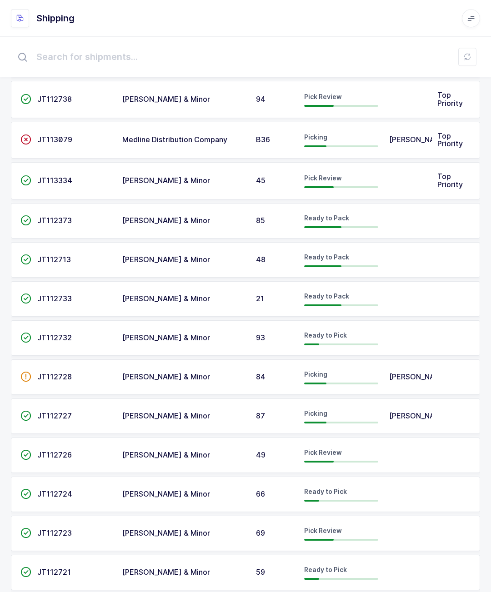
click at [403, 259] on td at bounding box center [408, 259] width 48 height 35
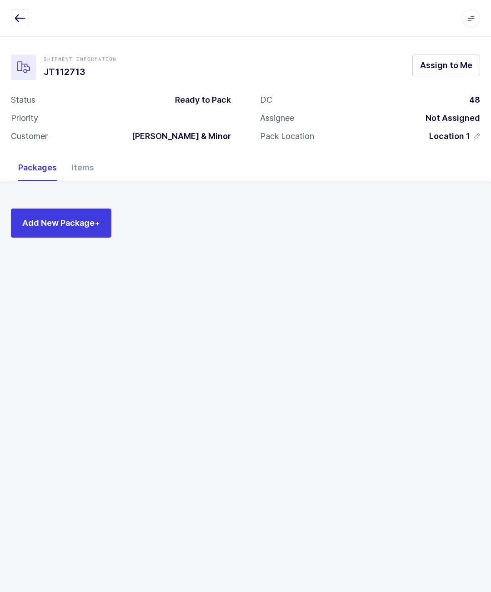
click at [99, 161] on div "Items" at bounding box center [82, 168] width 37 height 26
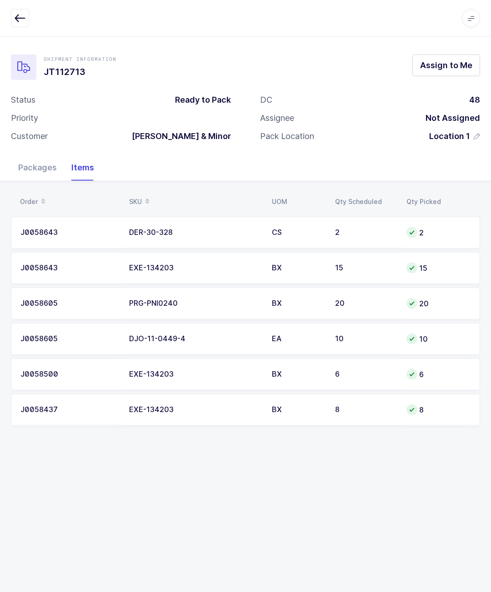
scroll to position [15, 0]
click at [38, 155] on div "Packages" at bounding box center [37, 168] width 53 height 26
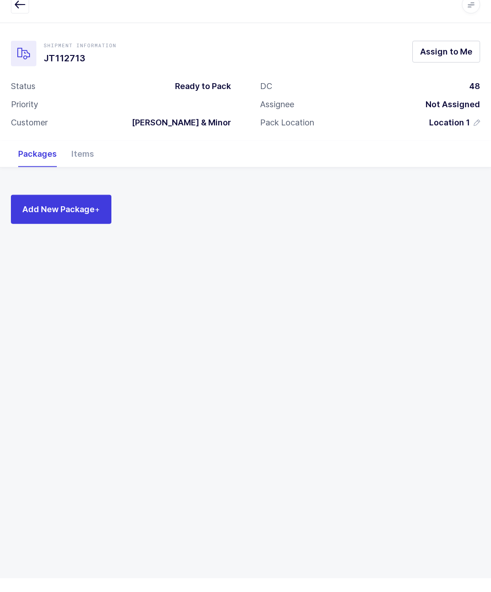
scroll to position [40, 0]
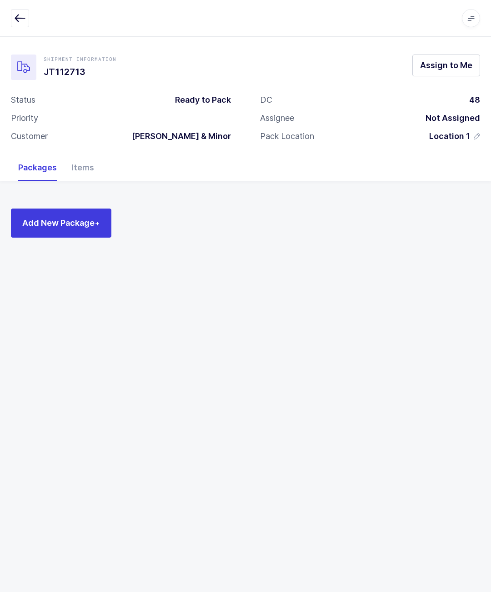
click at [90, 155] on div "Items" at bounding box center [82, 168] width 37 height 26
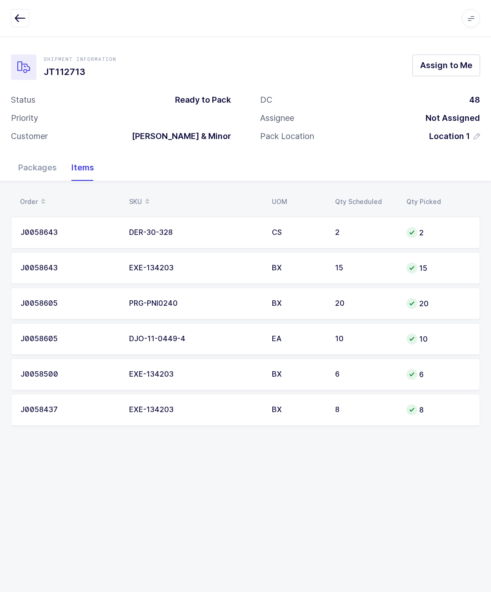
click at [40, 155] on div "Packages" at bounding box center [37, 168] width 53 height 26
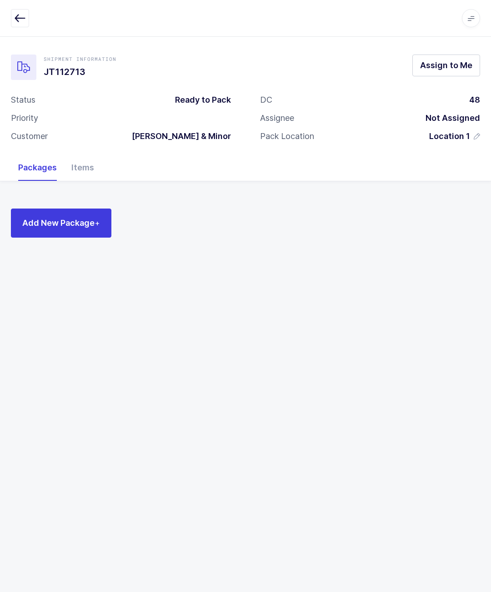
click at [68, 155] on div "Items" at bounding box center [82, 168] width 37 height 26
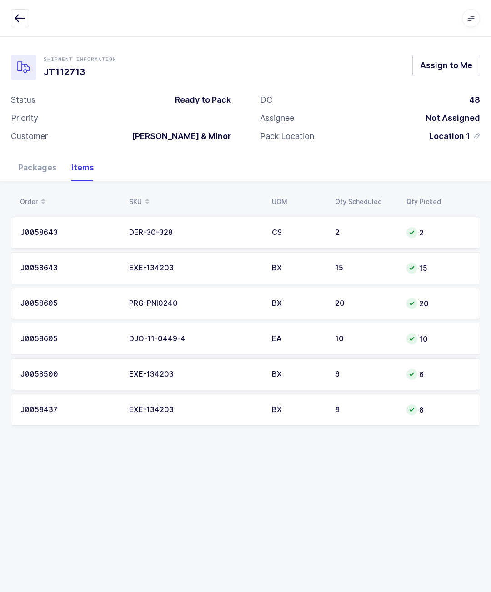
scroll to position [0, 0]
click at [43, 155] on div "Packages" at bounding box center [37, 168] width 53 height 26
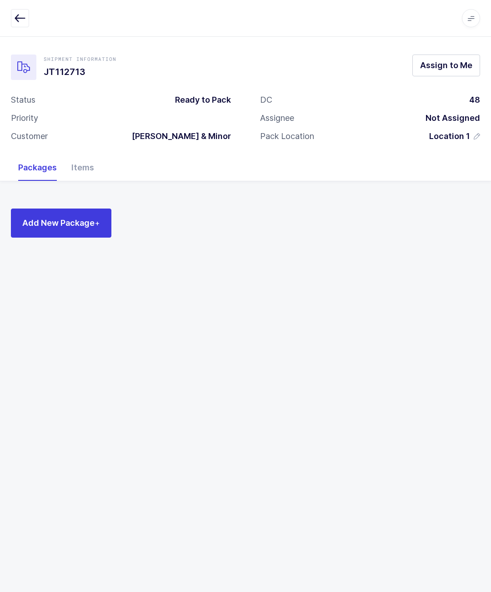
click at [446, 70] on span "Assign to Me" at bounding box center [446, 65] width 52 height 11
click at [178, 3] on div "Apps Core Warehouse Admin Mission Control Purchasing Glenn R. Logout Account Gl…" at bounding box center [245, 18] width 491 height 37
click at [65, 235] on button "Add New Package +" at bounding box center [61, 223] width 100 height 29
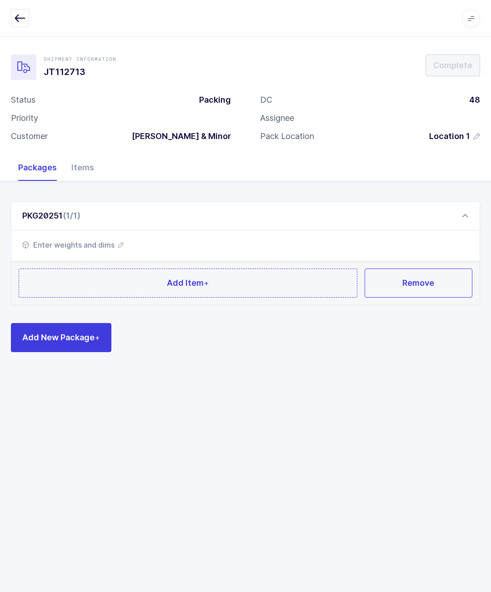
click at [206, 282] on span "+" at bounding box center [206, 283] width 5 height 10
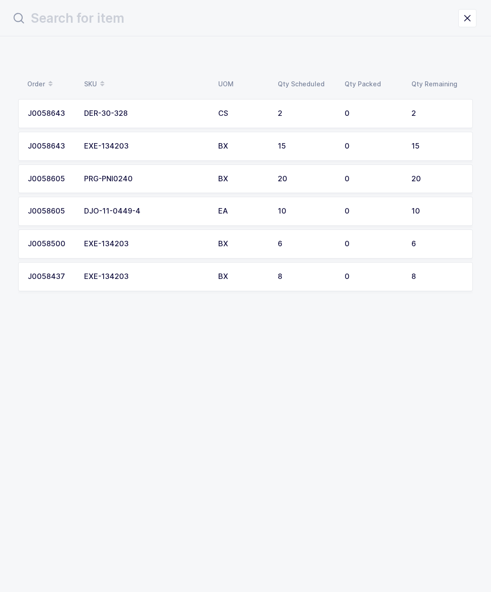
click at [90, 212] on div "DJO-11-0449-4" at bounding box center [145, 211] width 123 height 8
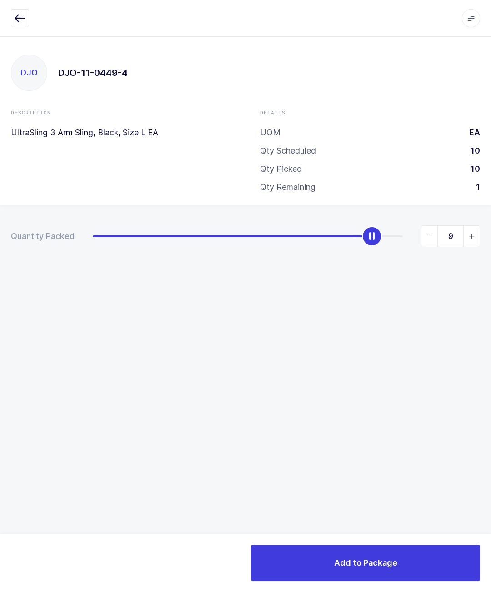
type input "10"
click at [330, 581] on button "Add to Package" at bounding box center [365, 563] width 229 height 36
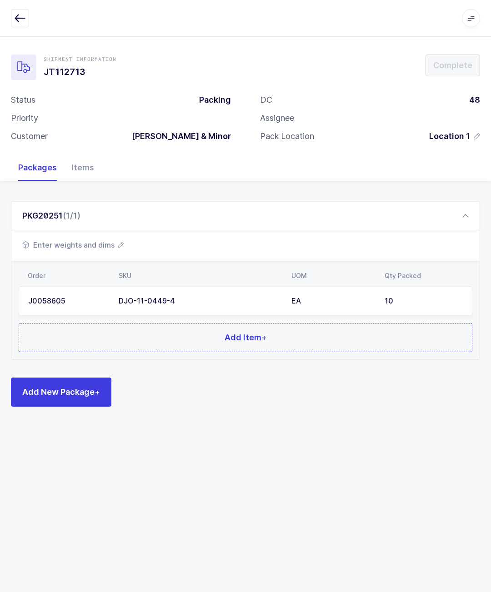
click at [319, 551] on div "Shipment Information JT112713 Complete Status Packing Priority Customer Owens &…" at bounding box center [245, 314] width 491 height 556
click at [78, 332] on button "Add Item +" at bounding box center [246, 337] width 454 height 29
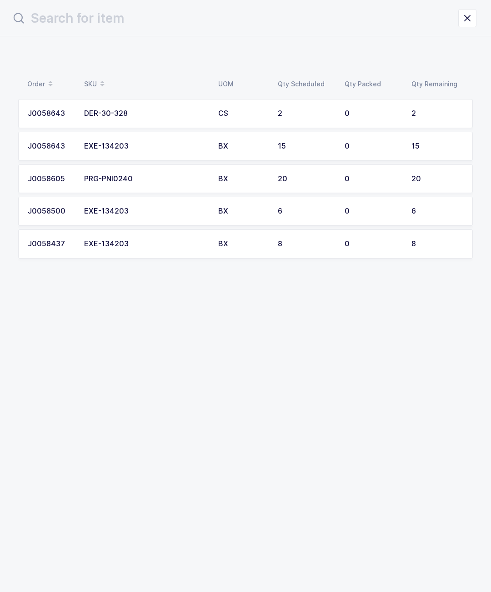
click at [79, 145] on td "EXE-134203" at bounding box center [146, 146] width 134 height 29
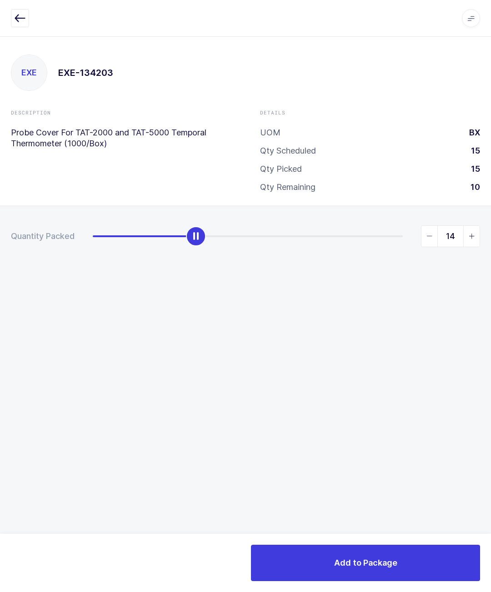
type input "15"
click at [22, 5] on div "Apps Core Warehouse Admin Mission Control Purchasing Glenn R. Logout Account Gl…" at bounding box center [245, 18] width 491 height 37
click at [23, 14] on icon "button" at bounding box center [20, 18] width 11 height 11
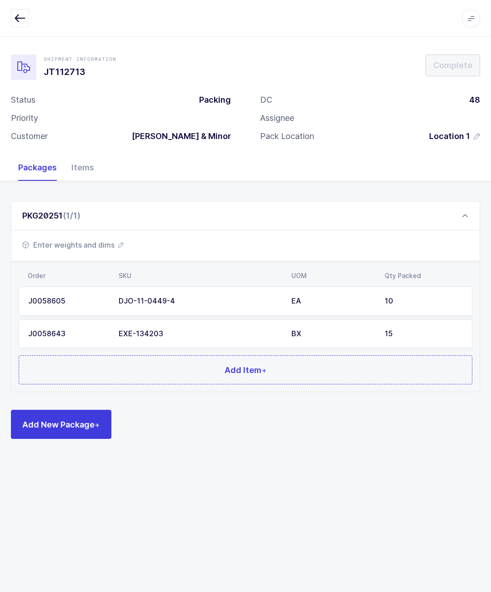
click at [71, 424] on span "Add New Package +" at bounding box center [61, 424] width 78 height 11
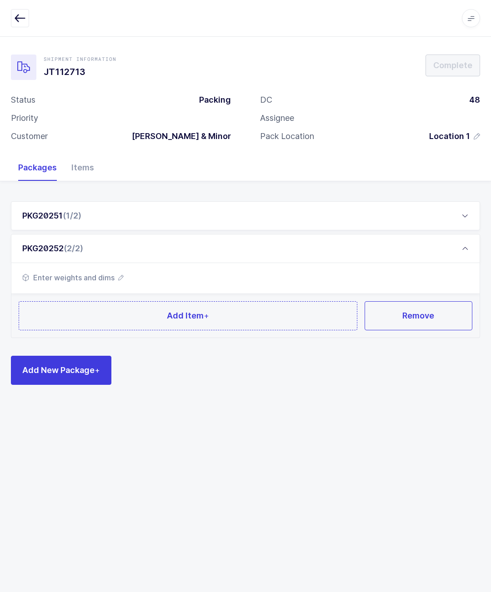
click at [442, 327] on button "Remove" at bounding box center [419, 315] width 108 height 29
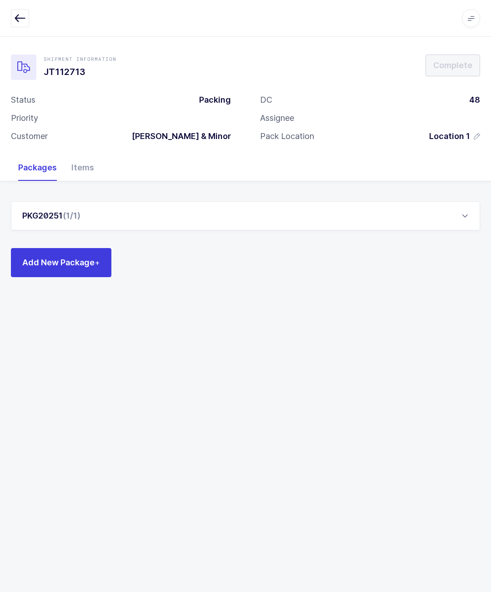
click at [93, 228] on div "PKG20251 (1/1)" at bounding box center [245, 215] width 469 height 29
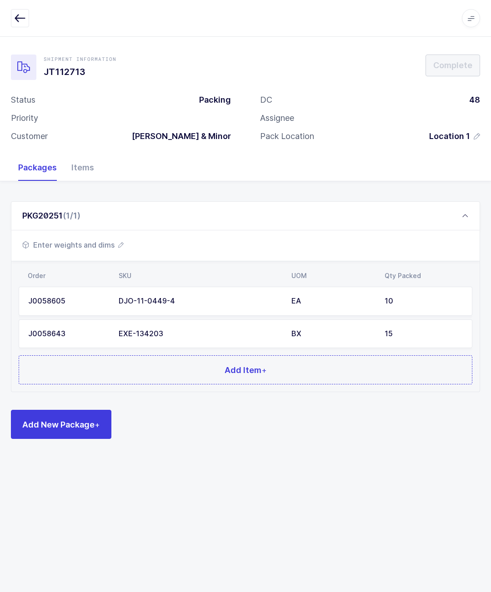
click at [123, 373] on button "Add Item +" at bounding box center [246, 370] width 454 height 29
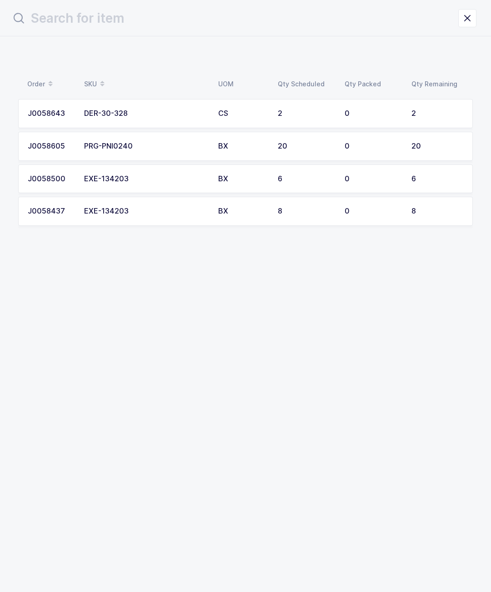
click at [59, 144] on div "J0058605" at bounding box center [50, 146] width 45 height 8
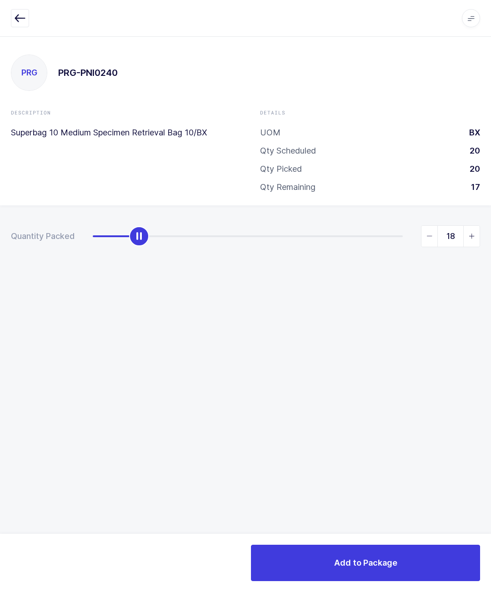
type input "20"
click at [306, 566] on button "Add to Package" at bounding box center [365, 563] width 229 height 36
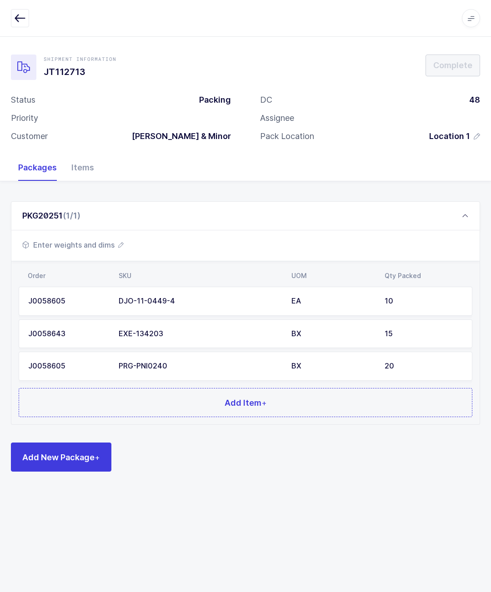
click at [137, 394] on button "Add Item +" at bounding box center [246, 402] width 454 height 29
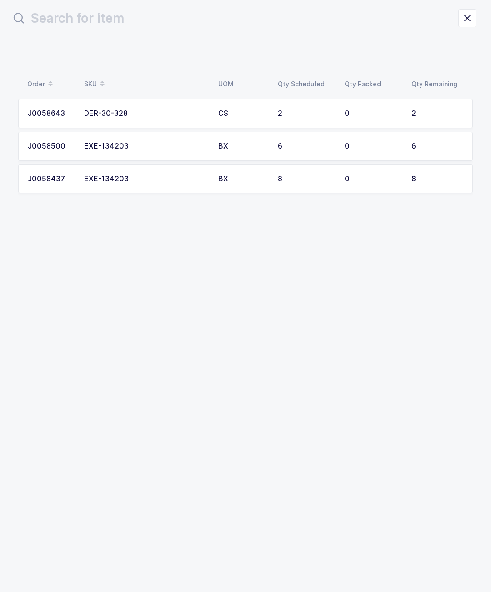
click at [381, 107] on td "0" at bounding box center [372, 113] width 67 height 29
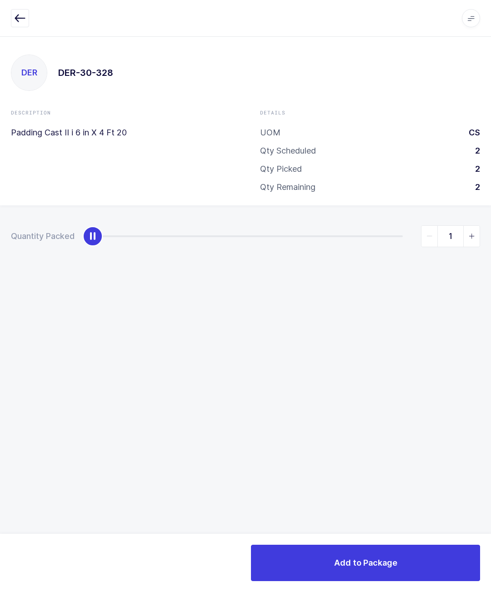
type input "2"
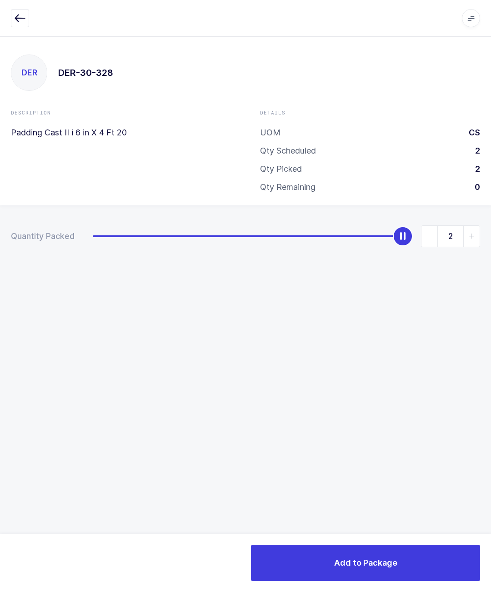
click at [405, 563] on button "Add to Package" at bounding box center [365, 563] width 229 height 36
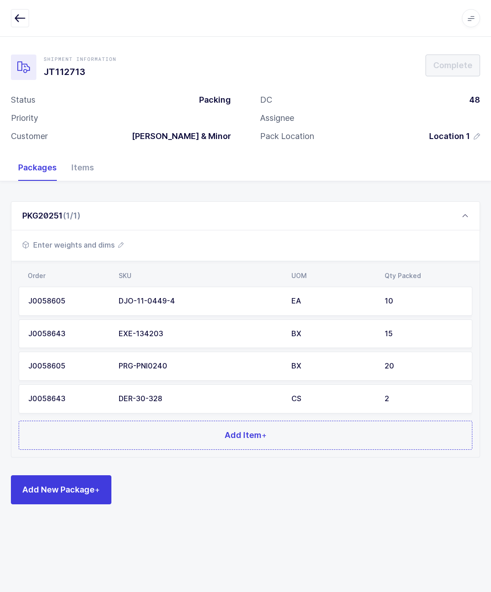
click at [251, 421] on button "Add Item +" at bounding box center [246, 435] width 454 height 29
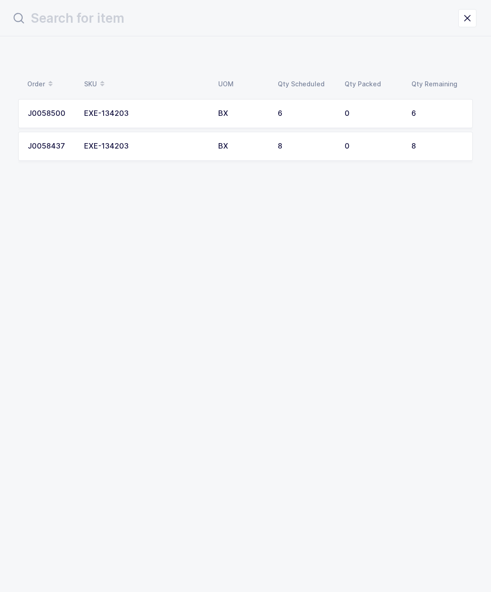
click at [389, 159] on td "0" at bounding box center [372, 146] width 67 height 29
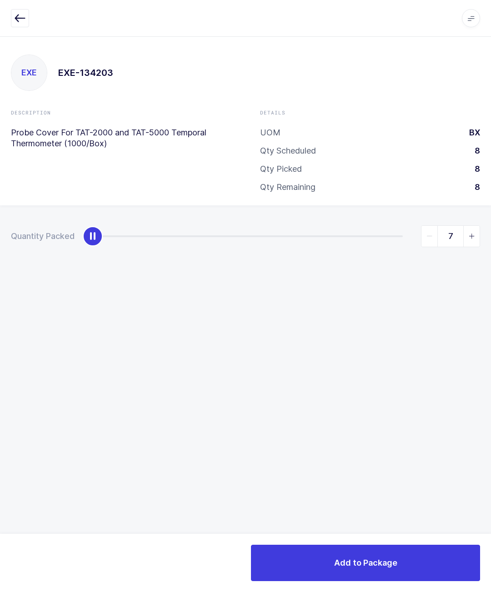
type input "8"
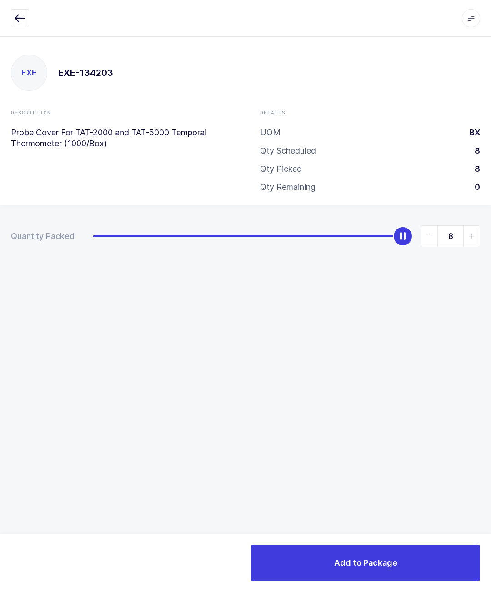
click at [341, 555] on button "Add to Package" at bounding box center [365, 563] width 229 height 36
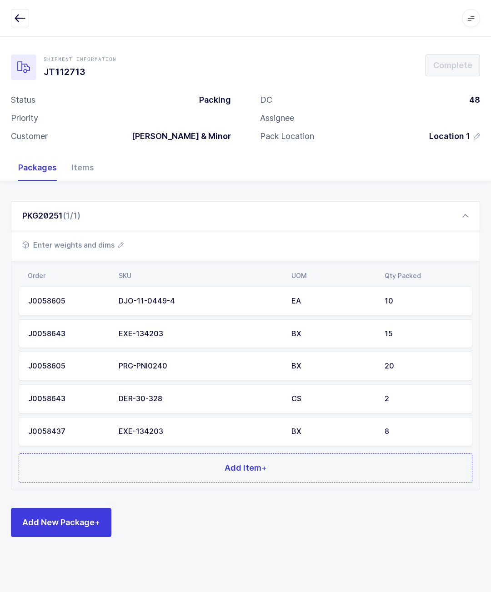
click at [217, 463] on button "Add Item +" at bounding box center [246, 468] width 454 height 29
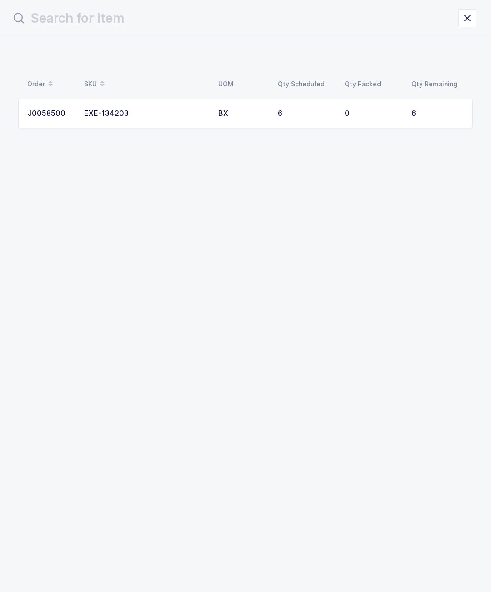
click at [384, 113] on div "0" at bounding box center [373, 114] width 56 height 8
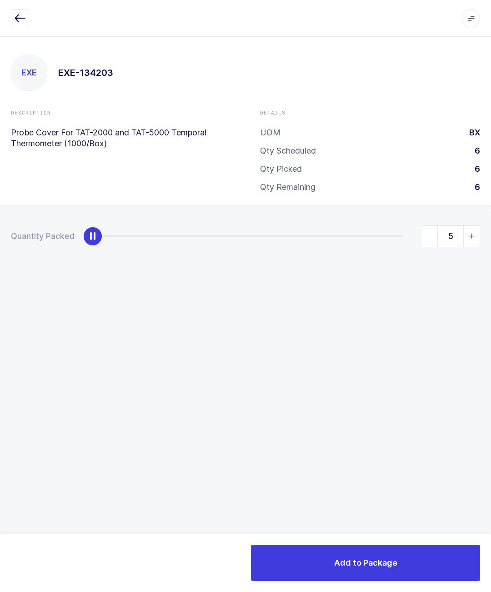
type input "6"
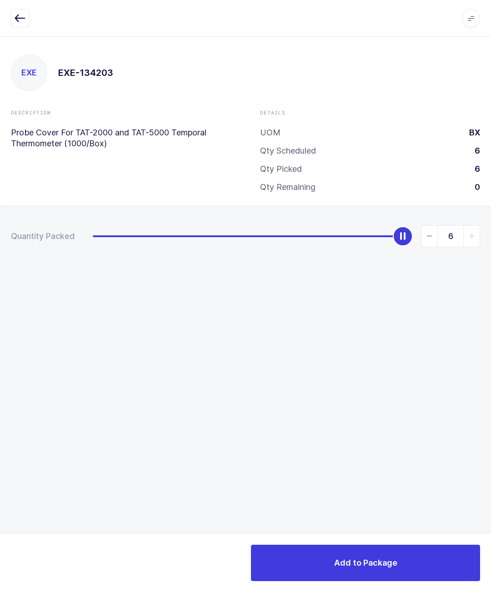
click at [367, 552] on button "Add to Package" at bounding box center [365, 563] width 229 height 36
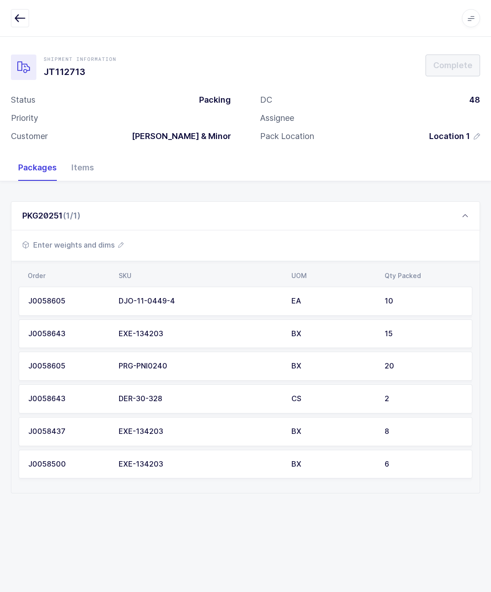
click at [111, 240] on span "Enter weights and dims" at bounding box center [72, 245] width 101 height 11
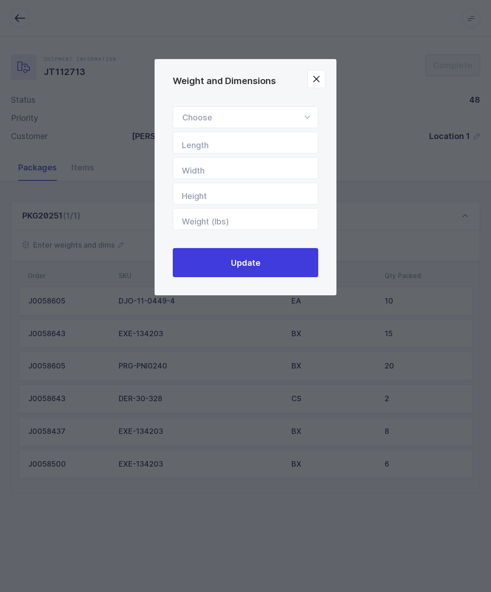
click at [274, 107] on div "Standard Pallet Euro Pallet Box Length Width Height Weight (lbs) Update" at bounding box center [246, 191] width 182 height 207
click at [297, 120] on div "Weight and Dimensions" at bounding box center [245, 117] width 145 height 22
click at [230, 148] on span "Standard Pallet" at bounding box center [211, 144] width 59 height 10
type input "Standard Pallet"
type input "48"
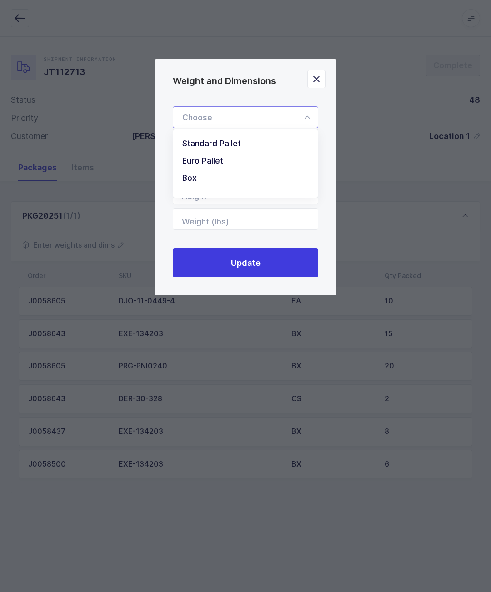
type input "40"
click at [296, 192] on input "Height" at bounding box center [245, 194] width 145 height 22
type input "43"
click at [295, 260] on button "Update" at bounding box center [245, 262] width 145 height 29
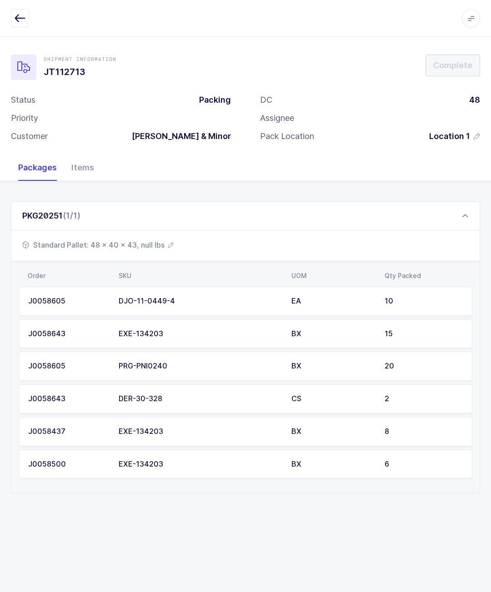
click at [459, 198] on div "PKG20251 (1/1) Standard Pallet: 48 x 40 x 43, null lbs Order SKU UOM Qty Packed…" at bounding box center [245, 355] width 491 height 349
click at [163, 248] on span "Standard Pallet: 48 x 40 x 43, null lbs" at bounding box center [97, 245] width 151 height 11
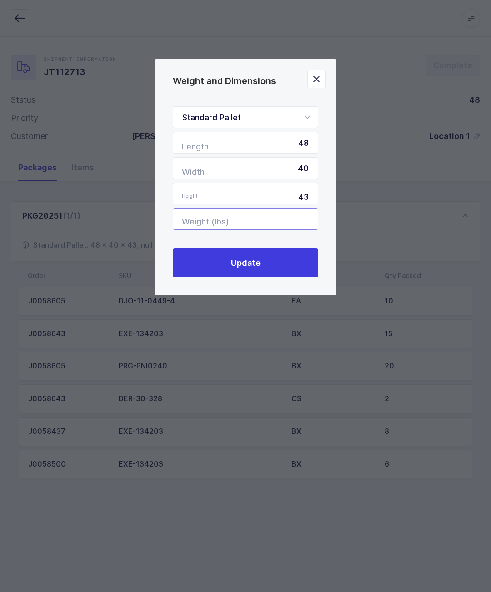
click at [293, 225] on input "Weight (lbs)" at bounding box center [245, 219] width 145 height 22
type input "160"
click at [298, 263] on button "Update" at bounding box center [245, 262] width 145 height 29
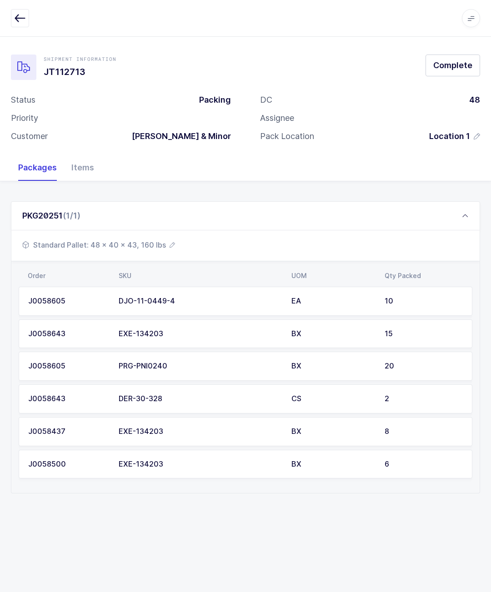
click at [457, 210] on div "PKG20251 (1/1)" at bounding box center [245, 215] width 469 height 29
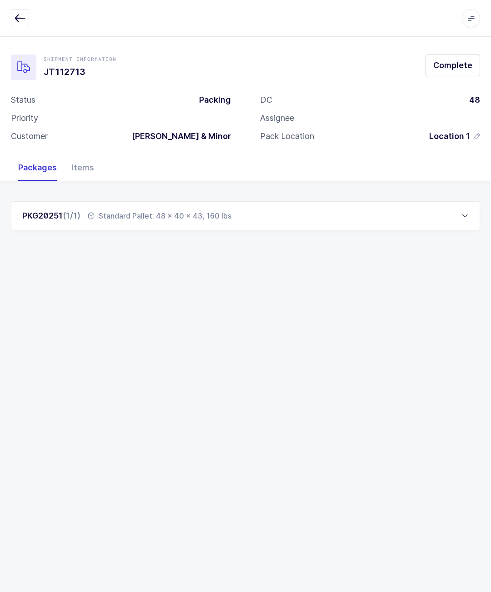
click at [456, 76] on button "Complete" at bounding box center [453, 66] width 55 height 22
